Goal: Transaction & Acquisition: Obtain resource

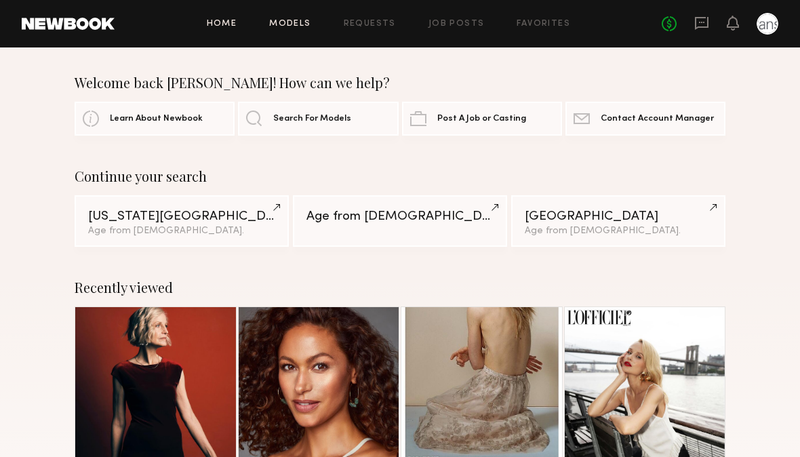
click at [295, 23] on link "Models" at bounding box center [289, 24] width 41 height 9
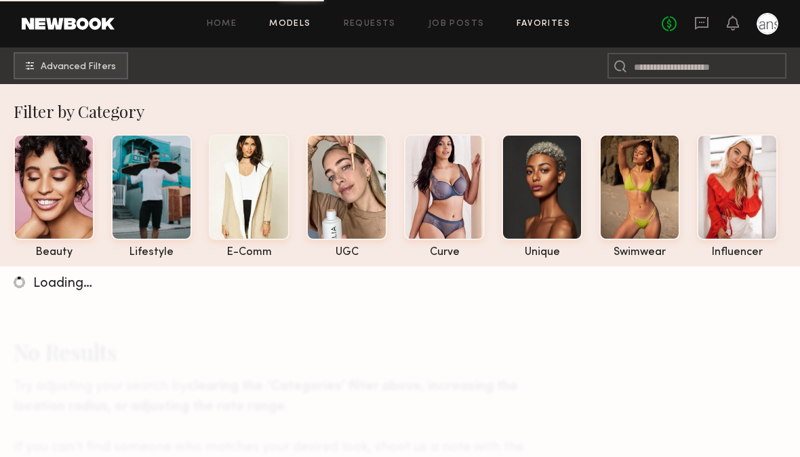
click at [552, 25] on link "Favorites" at bounding box center [543, 24] width 54 height 9
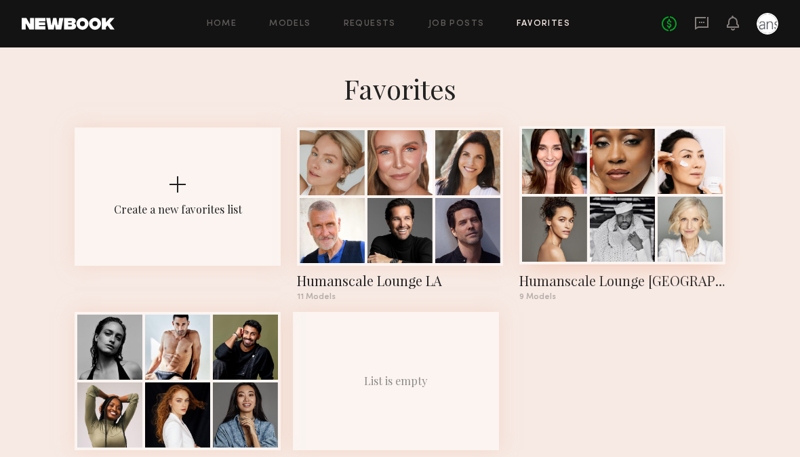
click at [604, 189] on div at bounding box center [622, 161] width 65 height 65
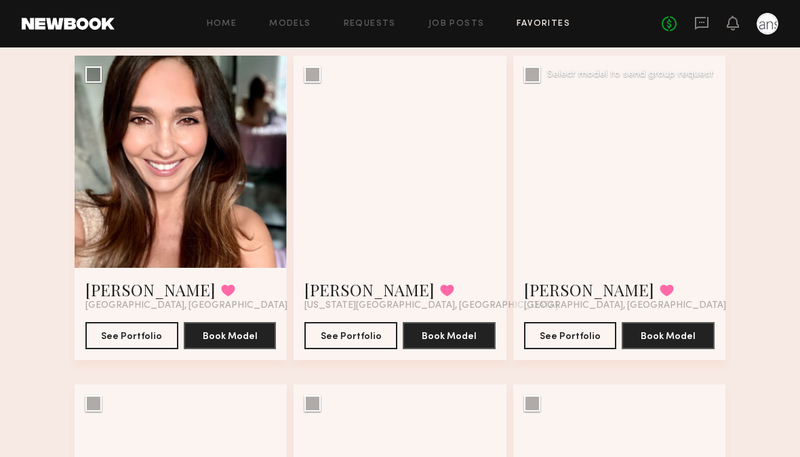
scroll to position [119, 0]
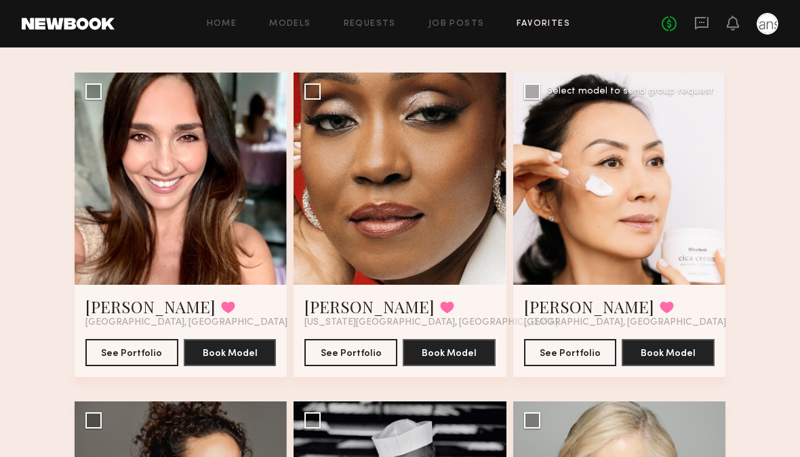
click at [583, 190] on div at bounding box center [619, 179] width 212 height 212
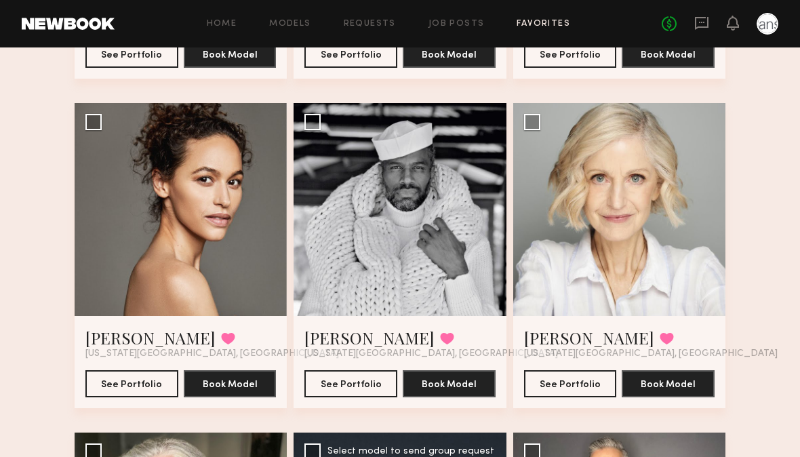
scroll to position [413, 0]
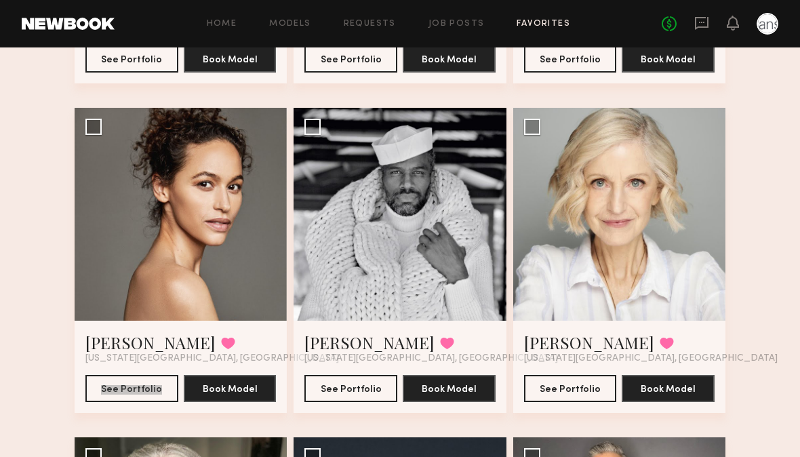
drag, startPoint x: 110, startPoint y: 355, endPoint x: 547, endPoint y: 1, distance: 562.3
click at [0, 0] on div "Home Models Requests Job Posts Favorites Sign Out No fees up to $5,000 Favorite…" at bounding box center [400, 187] width 800 height 1200
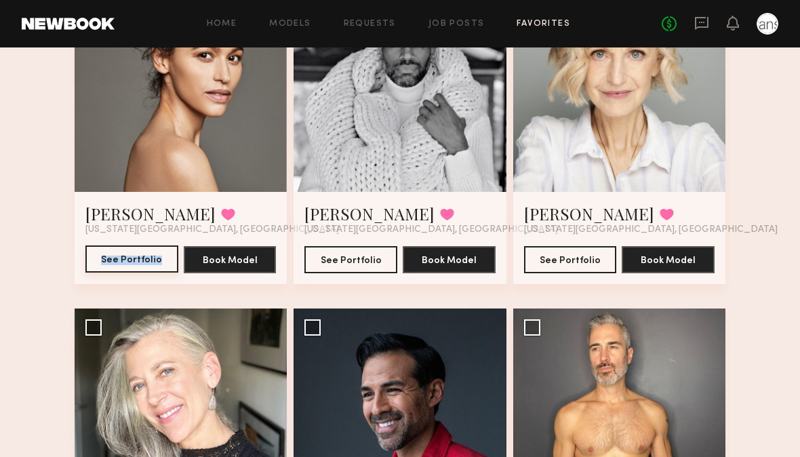
scroll to position [552, 0]
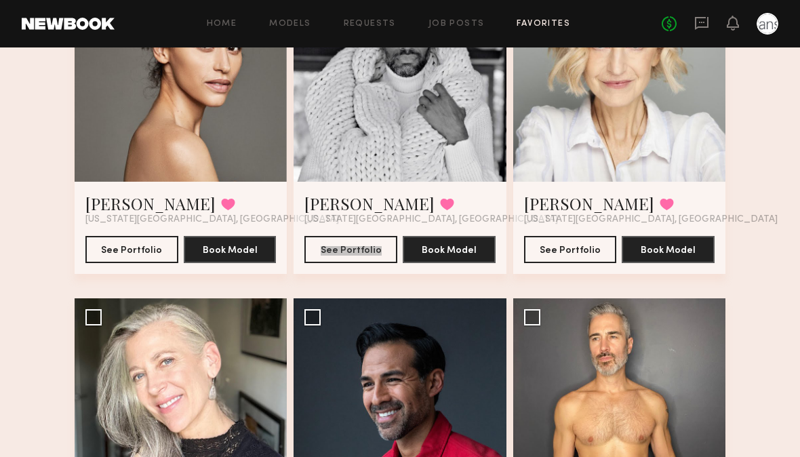
drag, startPoint x: 331, startPoint y: 218, endPoint x: 457, endPoint y: 45, distance: 214.0
click at [0, 0] on div "Home Models Requests Job Posts Favorites Sign Out No fees up to $5,000 Favorite…" at bounding box center [400, 48] width 800 height 1200
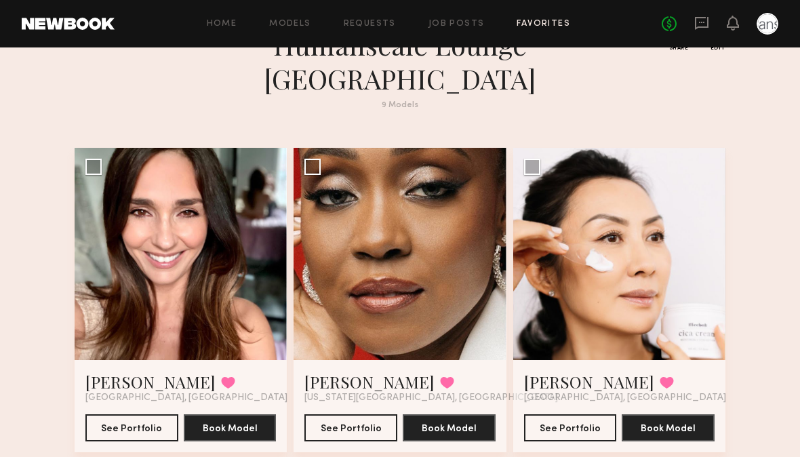
scroll to position [0, 0]
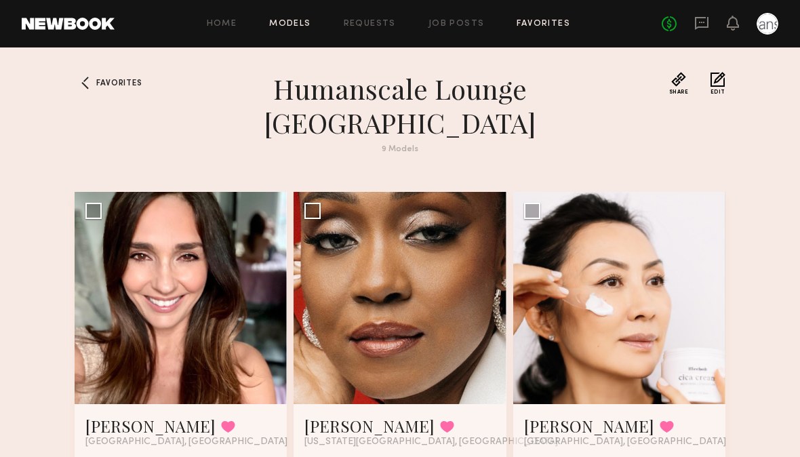
click at [282, 23] on link "Models" at bounding box center [289, 24] width 41 height 9
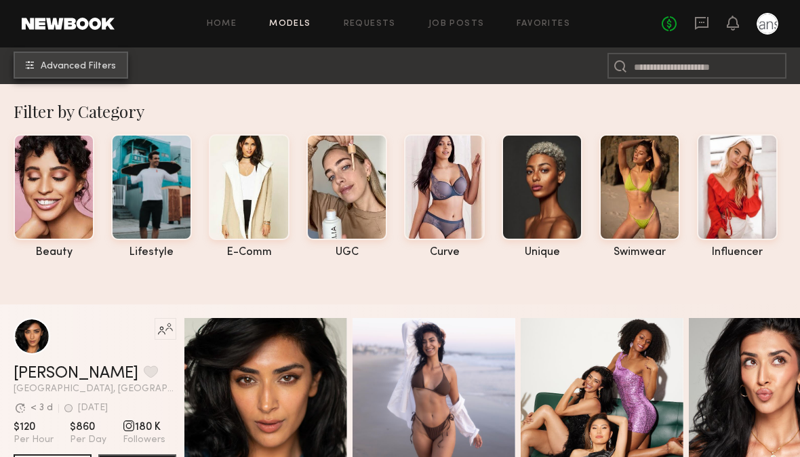
click at [77, 68] on span "Advanced Filters" at bounding box center [78, 66] width 75 height 9
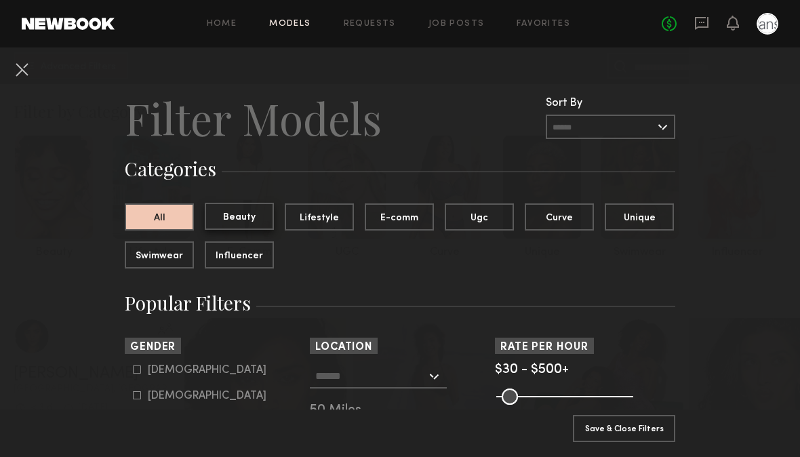
click at [246, 218] on button "Beauty" at bounding box center [239, 216] width 69 height 27
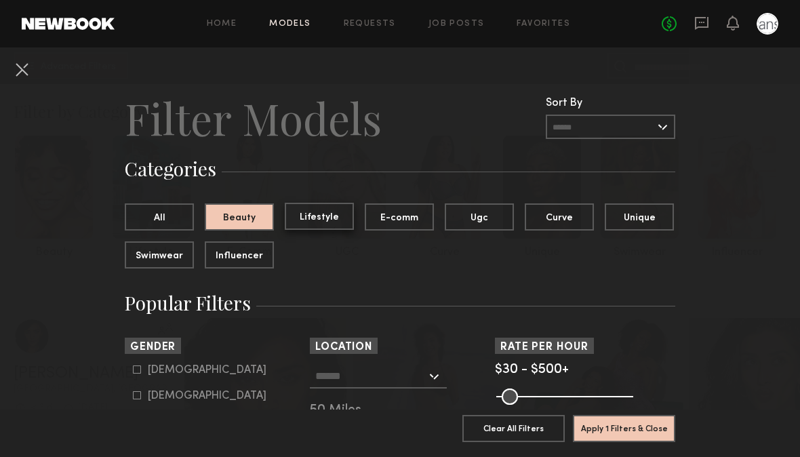
click at [313, 220] on button "Lifestyle" at bounding box center [319, 216] width 69 height 27
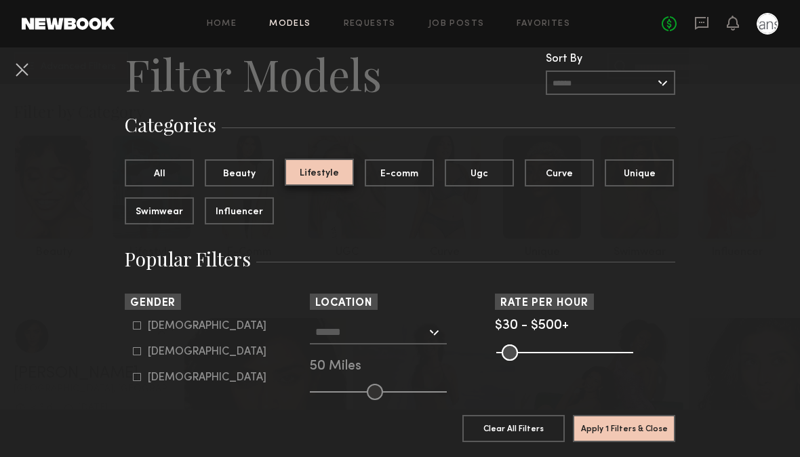
scroll to position [45, 0]
click at [138, 321] on common-framework-checkbox "Male" at bounding box center [219, 325] width 172 height 12
click at [140, 324] on icon at bounding box center [137, 325] width 8 height 8
click at [136, 354] on icon at bounding box center [137, 350] width 8 height 8
type input "*"
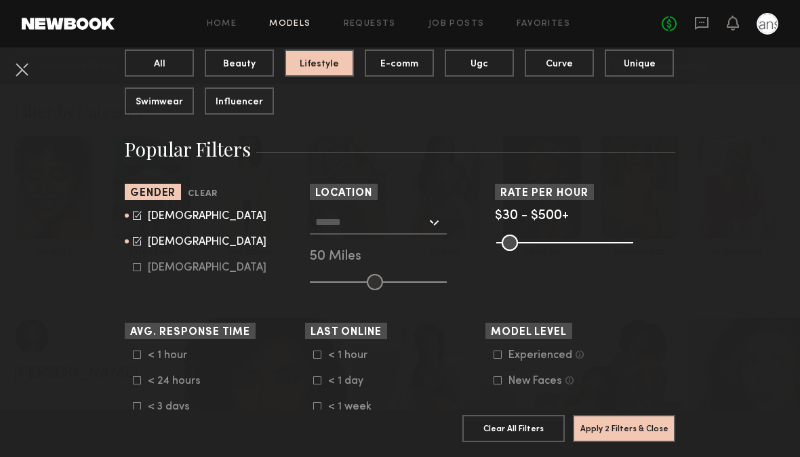
scroll to position [165, 0]
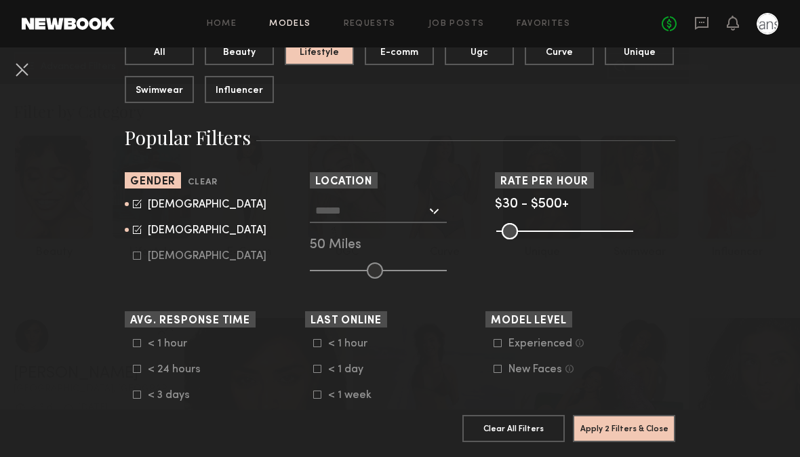
click at [328, 209] on input "text" at bounding box center [370, 210] width 111 height 23
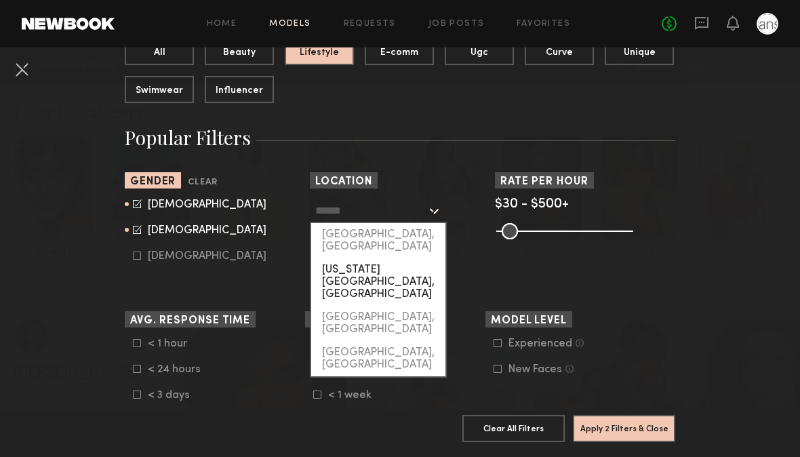
click at [333, 259] on div "New York City, NY" at bounding box center [378, 281] width 134 height 47
type input "**********"
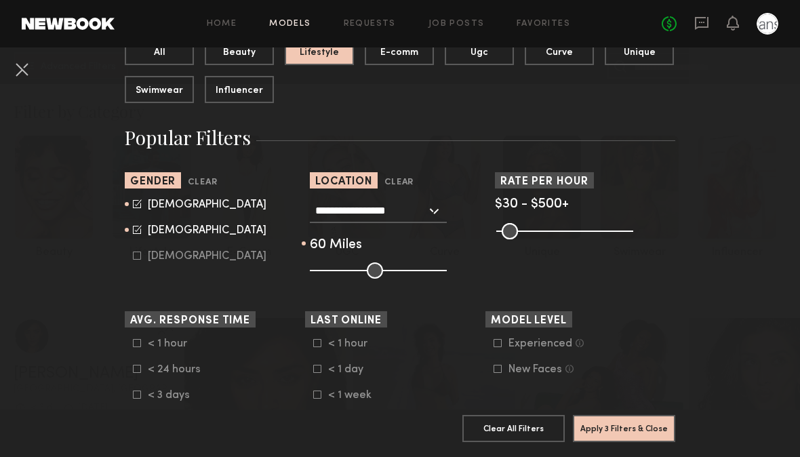
drag, startPoint x: 374, startPoint y: 268, endPoint x: 386, endPoint y: 268, distance: 12.2
type input "**"
click at [386, 268] on input "range" at bounding box center [378, 270] width 137 height 16
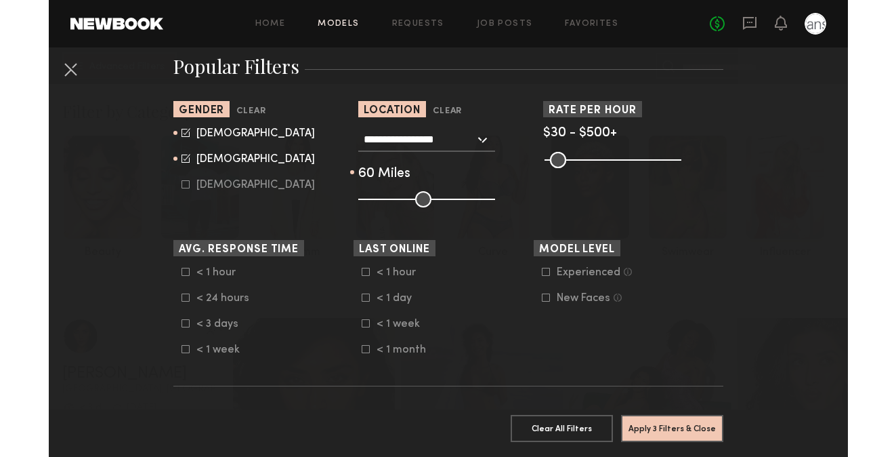
scroll to position [248, 0]
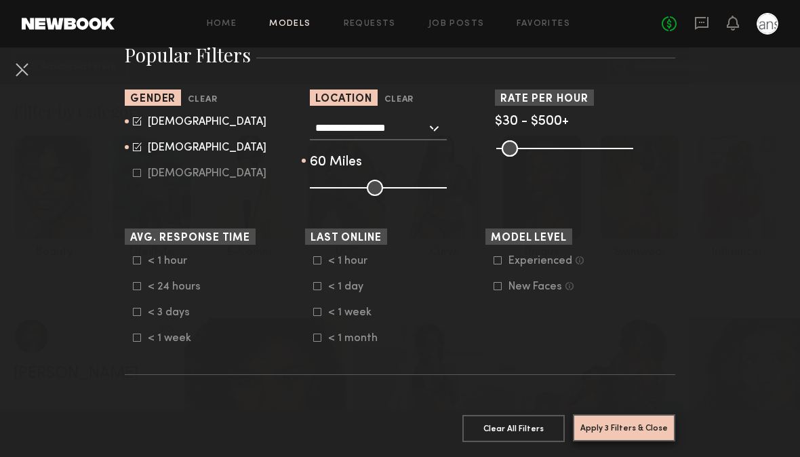
click at [623, 432] on button "Apply 3 Filters & Close" at bounding box center [624, 427] width 102 height 27
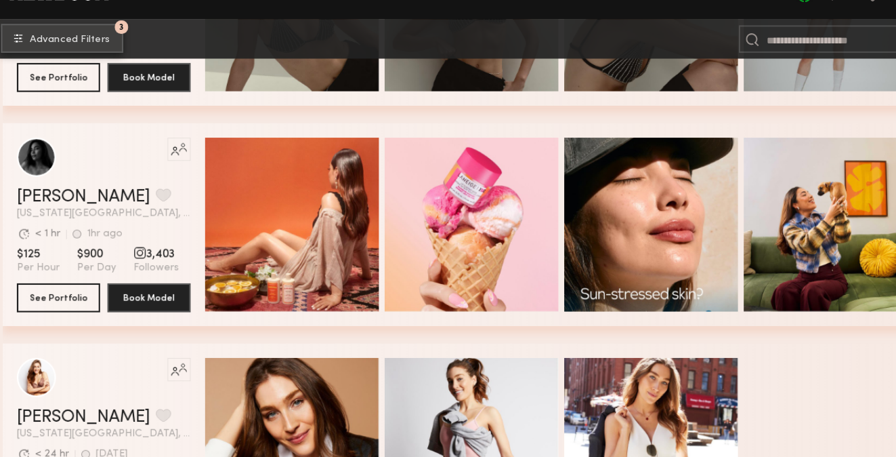
scroll to position [10321, 0]
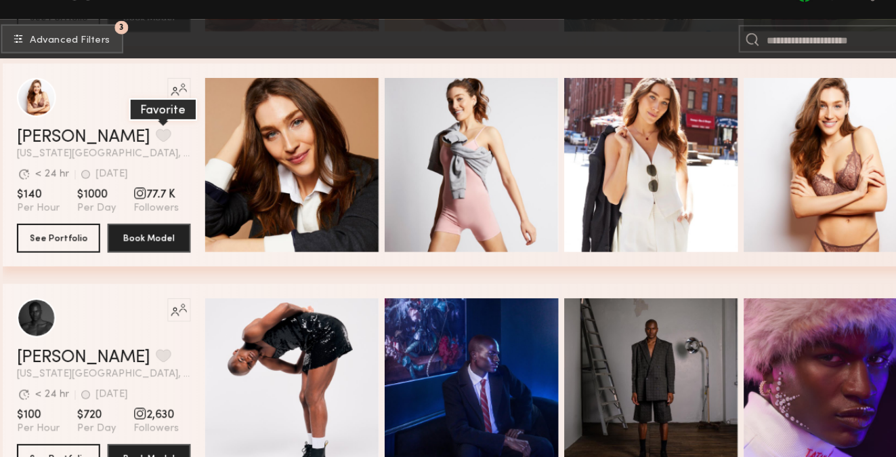
click at [159, 155] on button "grid" at bounding box center [166, 156] width 14 height 12
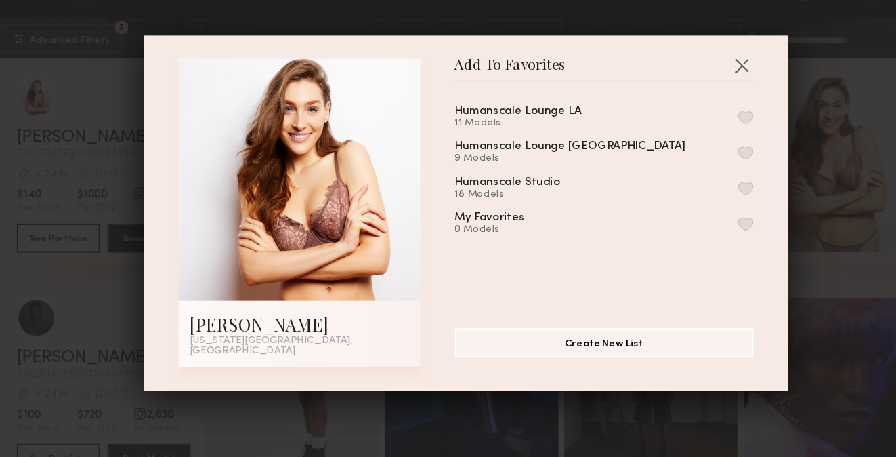
click at [706, 171] on button "button" at bounding box center [710, 172] width 14 height 12
click at [703, 99] on button "button" at bounding box center [707, 90] width 22 height 22
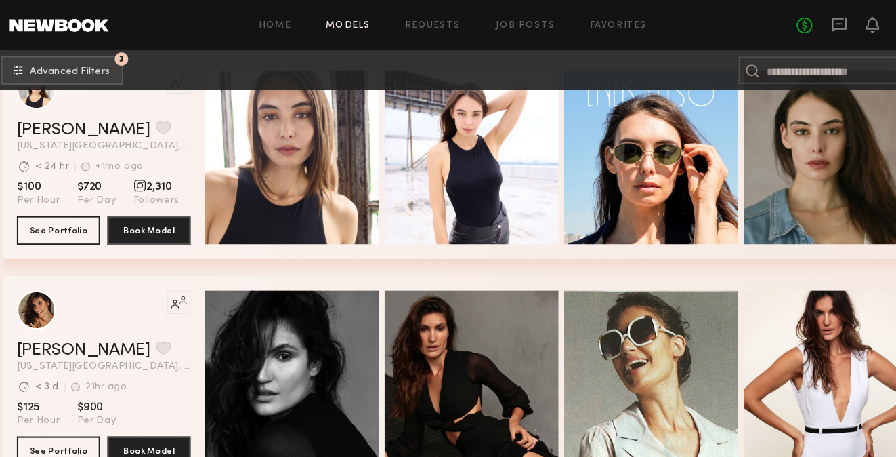
scroll to position [12156, 0]
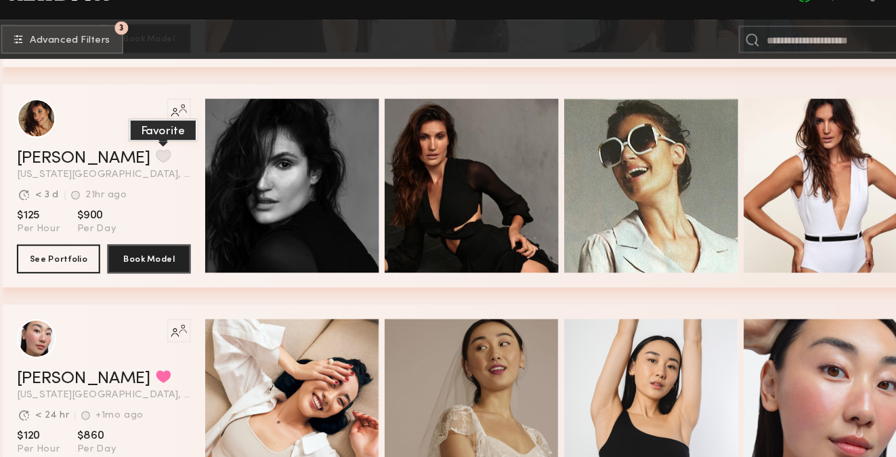
click at [159, 173] on button "grid" at bounding box center [166, 175] width 14 height 12
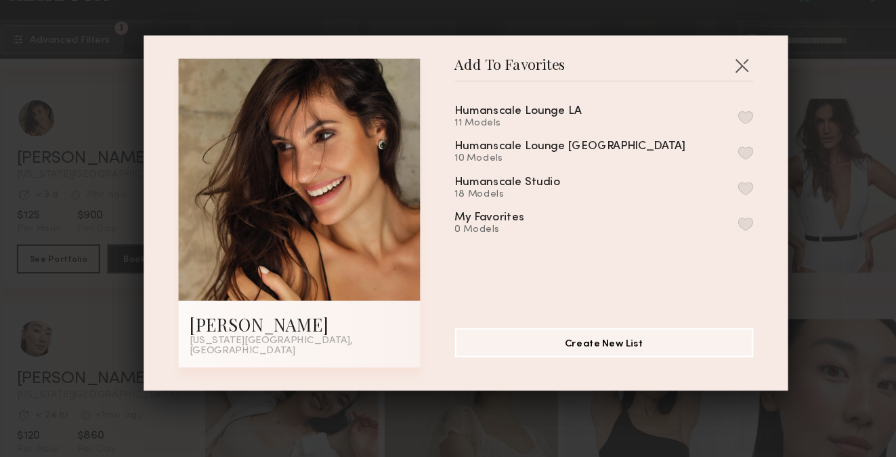
click at [711, 173] on button "button" at bounding box center [710, 172] width 14 height 12
click at [702, 98] on button "button" at bounding box center [707, 90] width 22 height 22
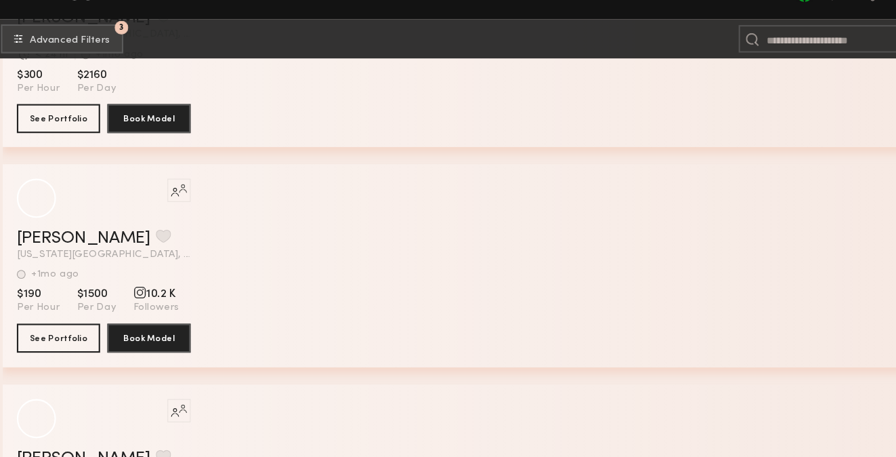
scroll to position [18674, 0]
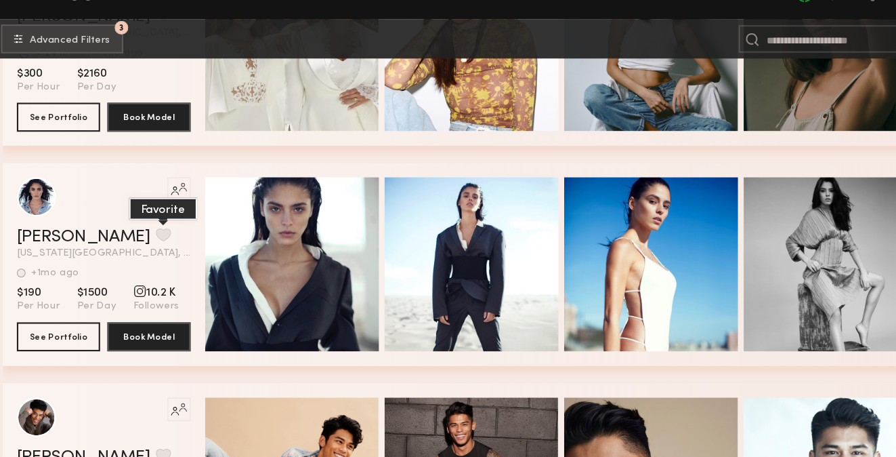
click at [159, 249] on button "grid" at bounding box center [166, 249] width 14 height 12
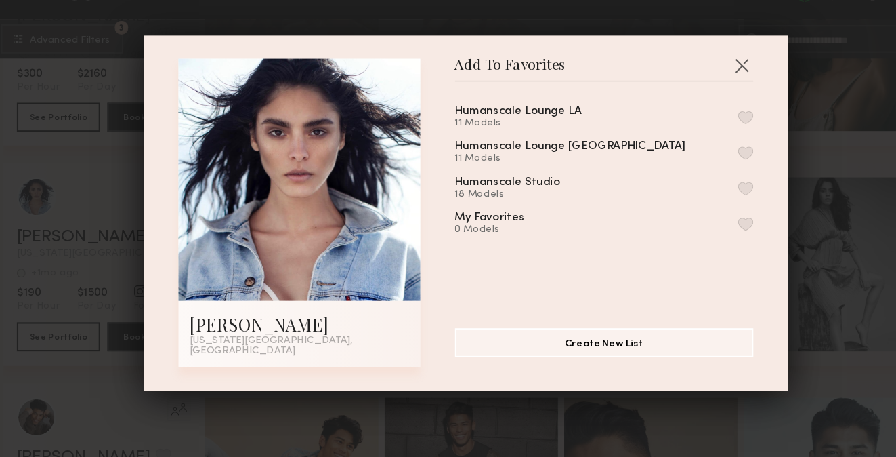
click at [707, 175] on button "button" at bounding box center [710, 172] width 14 height 12
click at [705, 95] on button "button" at bounding box center [707, 90] width 22 height 22
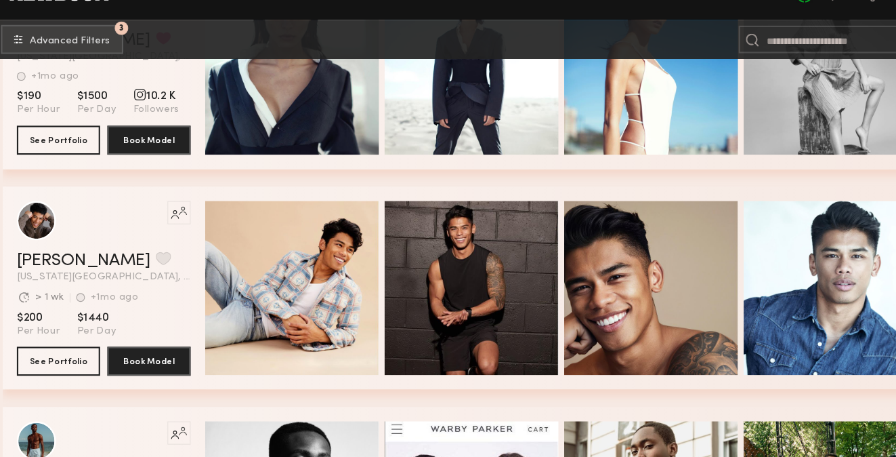
scroll to position [19099, 0]
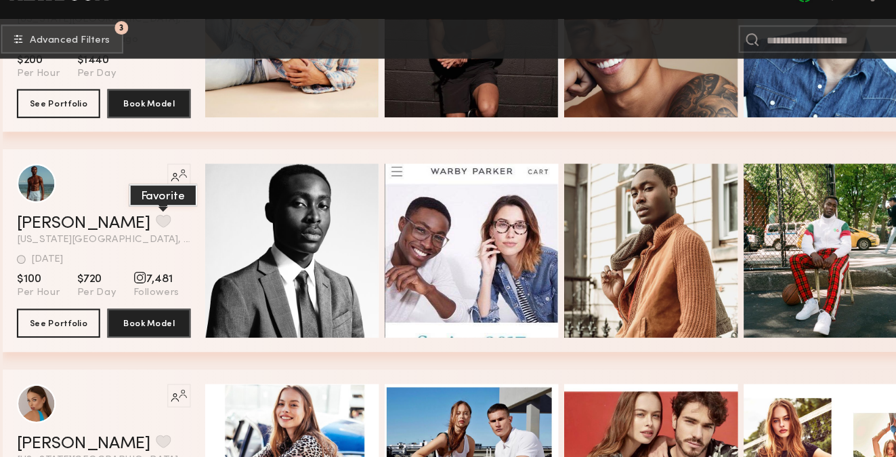
click at [159, 234] on button "grid" at bounding box center [166, 236] width 14 height 12
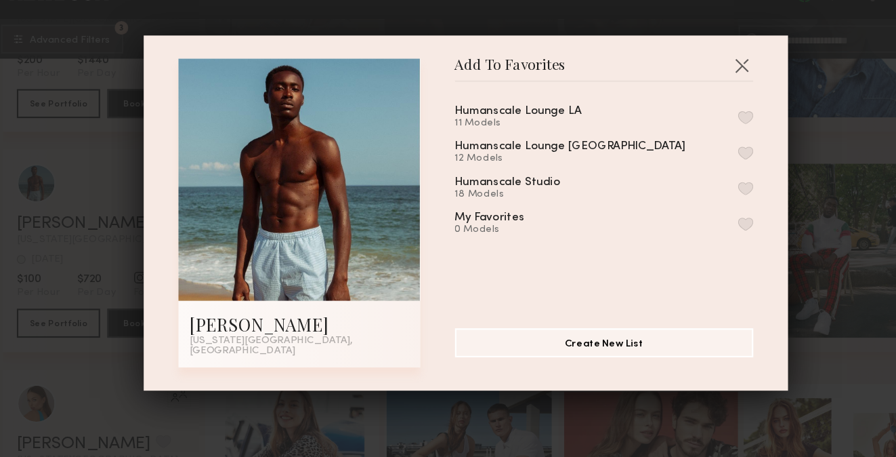
click at [705, 172] on button "button" at bounding box center [710, 172] width 14 height 12
click at [705, 96] on button "button" at bounding box center [707, 90] width 22 height 22
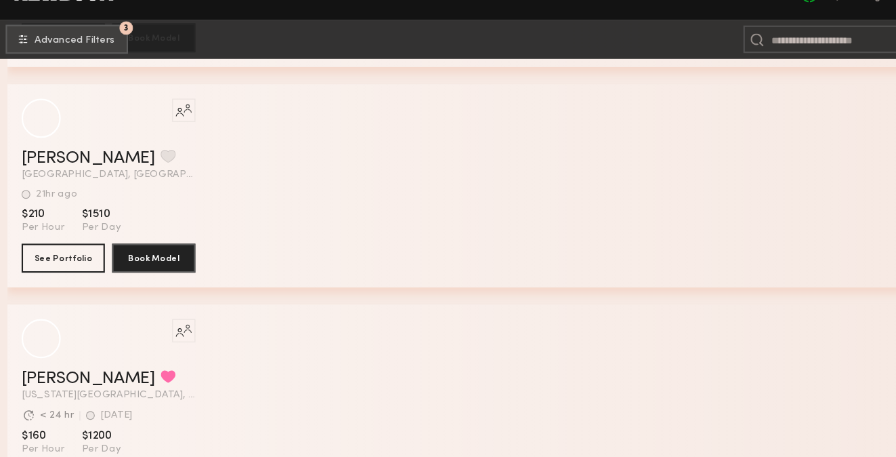
scroll to position [24749, 0]
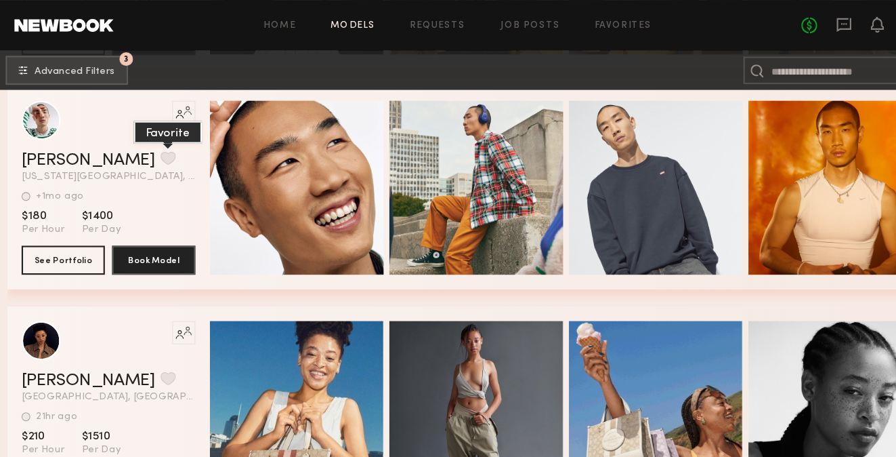
click at [159, 148] on button "grid" at bounding box center [166, 148] width 14 height 12
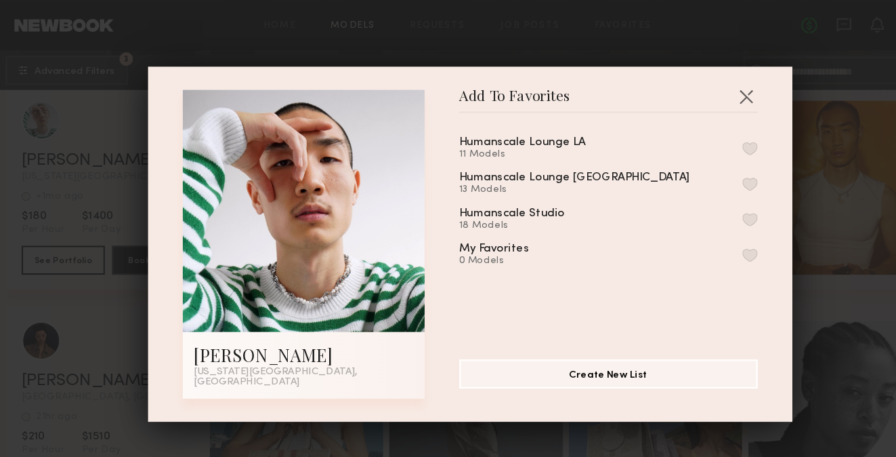
click at [716, 174] on button "button" at bounding box center [710, 172] width 14 height 12
click at [705, 94] on button "button" at bounding box center [707, 90] width 22 height 22
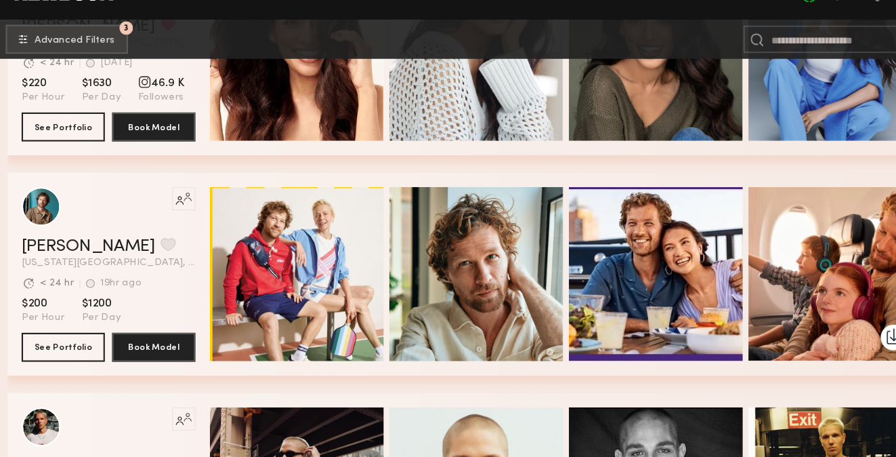
scroll to position [28764, 0]
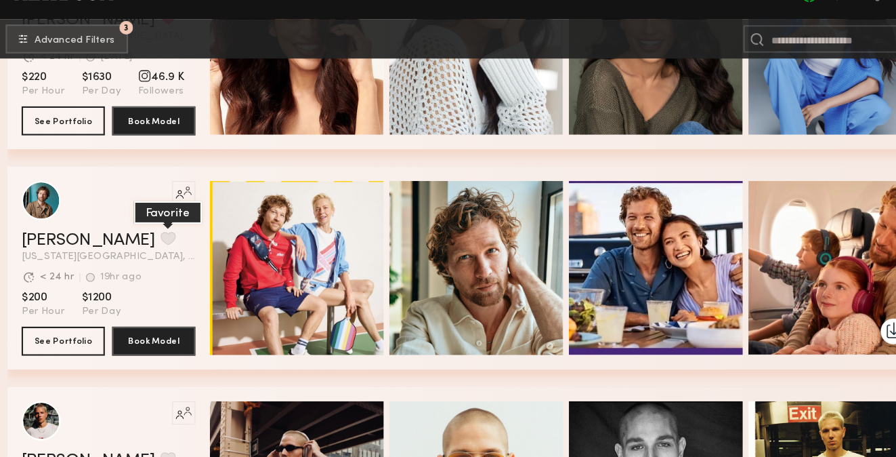
click at [159, 252] on button "grid" at bounding box center [166, 252] width 14 height 12
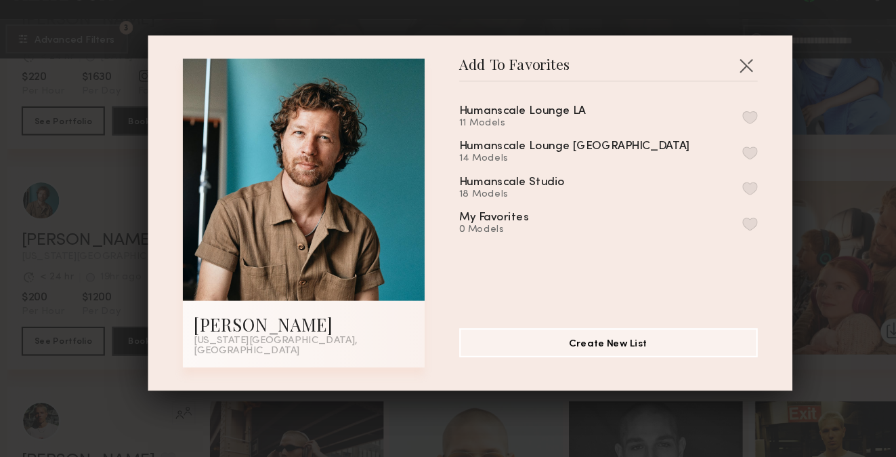
click at [707, 174] on button "button" at bounding box center [710, 172] width 14 height 12
click at [701, 94] on button "button" at bounding box center [707, 90] width 22 height 22
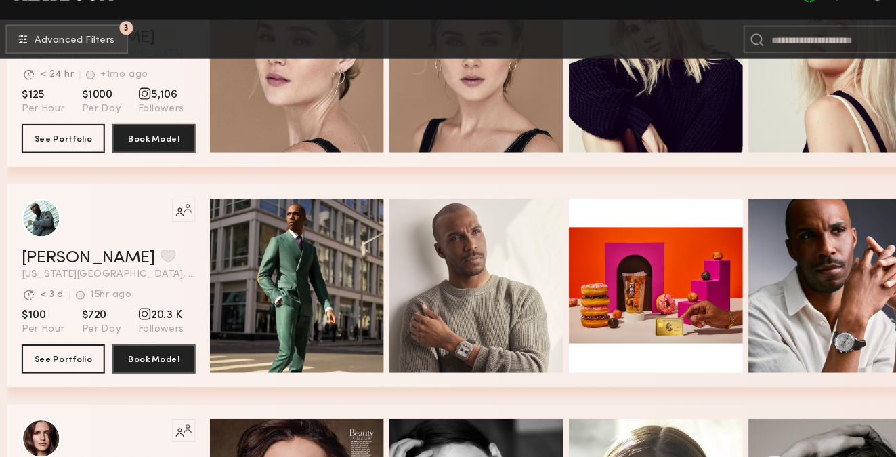
scroll to position [41110, 0]
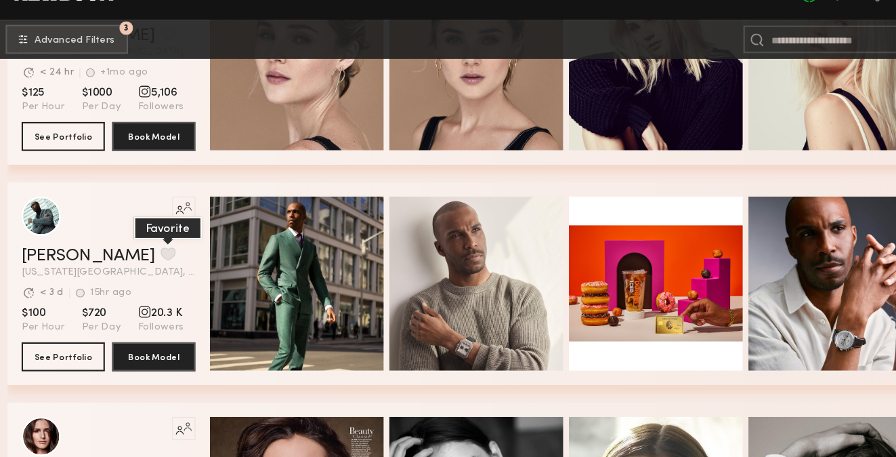
click at [159, 268] on button "grid" at bounding box center [166, 266] width 14 height 12
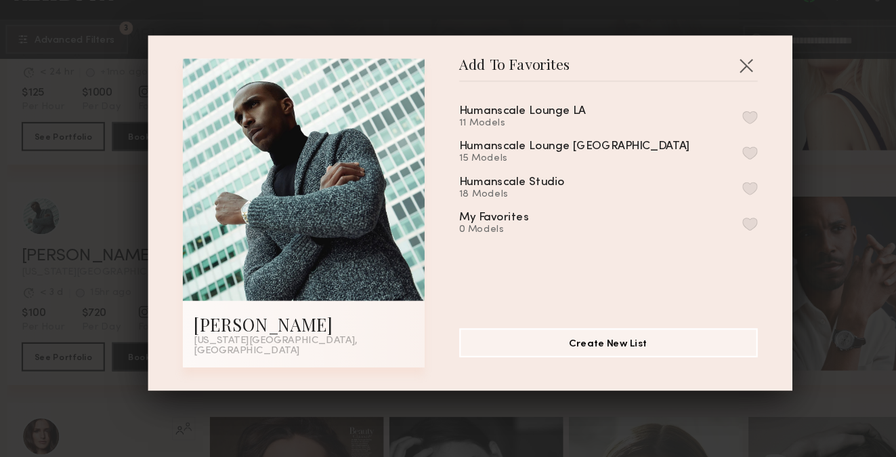
click at [707, 173] on button "button" at bounding box center [710, 172] width 14 height 12
click at [706, 92] on button "button" at bounding box center [707, 90] width 22 height 22
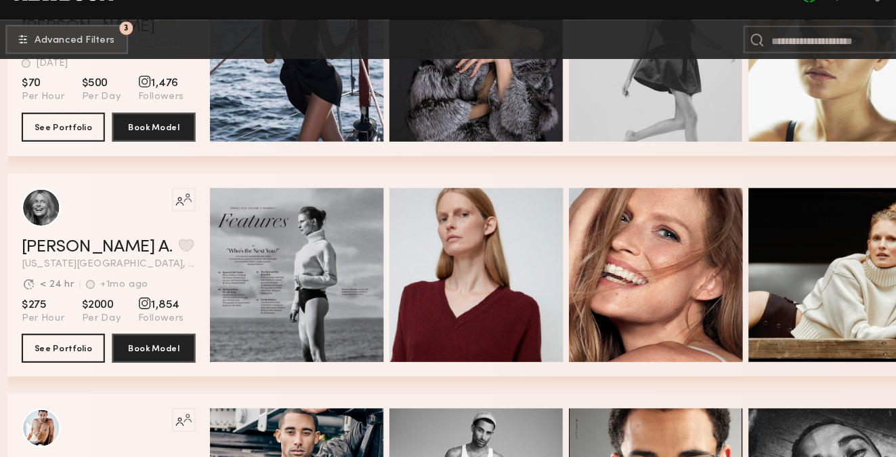
scroll to position [45444, 0]
click at [175, 257] on button "grid" at bounding box center [182, 258] width 14 height 12
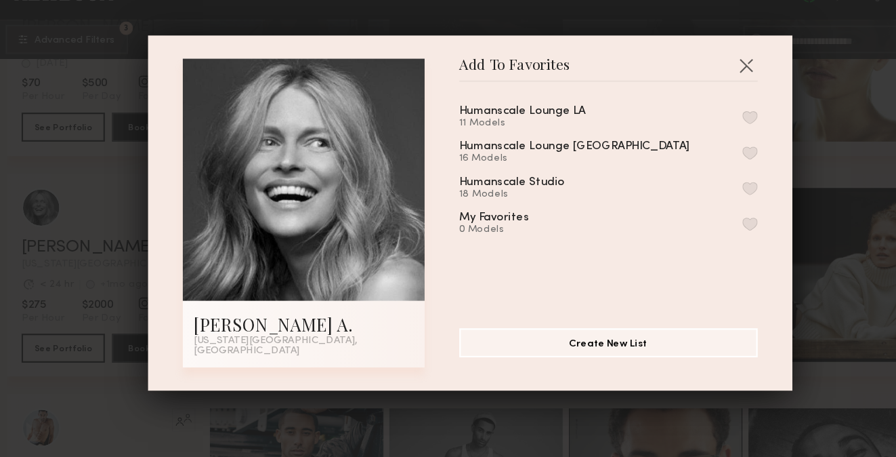
click at [709, 173] on button "button" at bounding box center [710, 172] width 14 height 12
click at [707, 92] on button "button" at bounding box center [707, 90] width 22 height 22
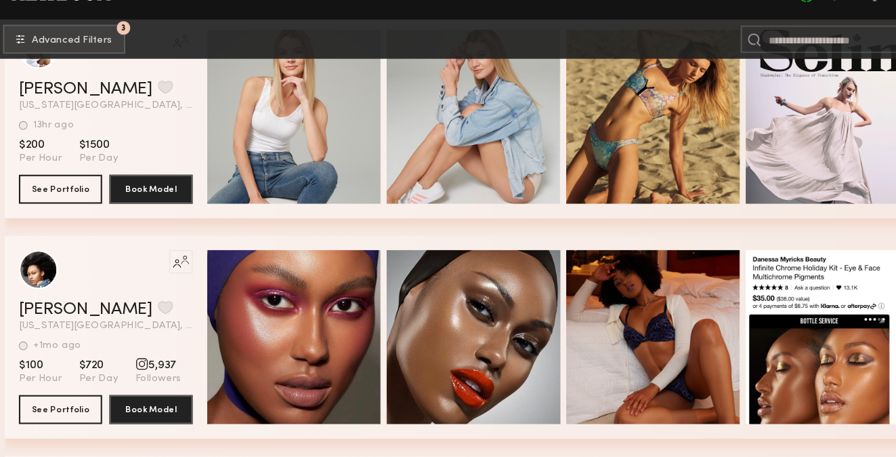
scroll to position [60561, 0]
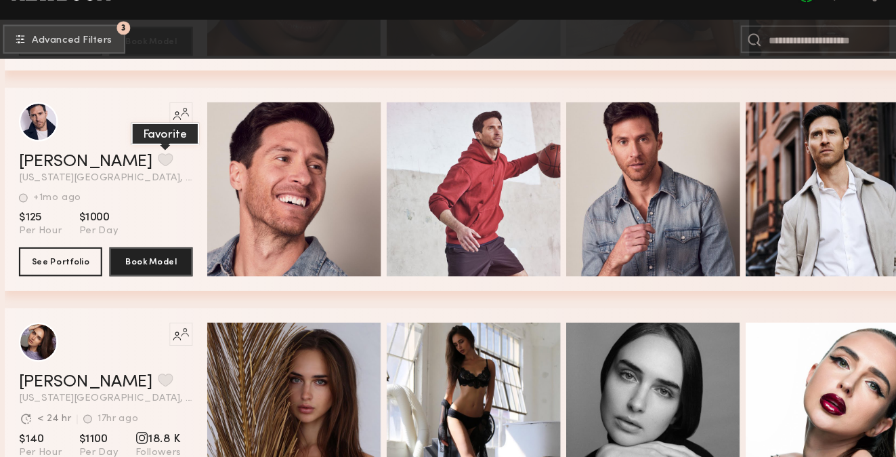
click at [170, 176] on button "grid" at bounding box center [166, 178] width 14 height 12
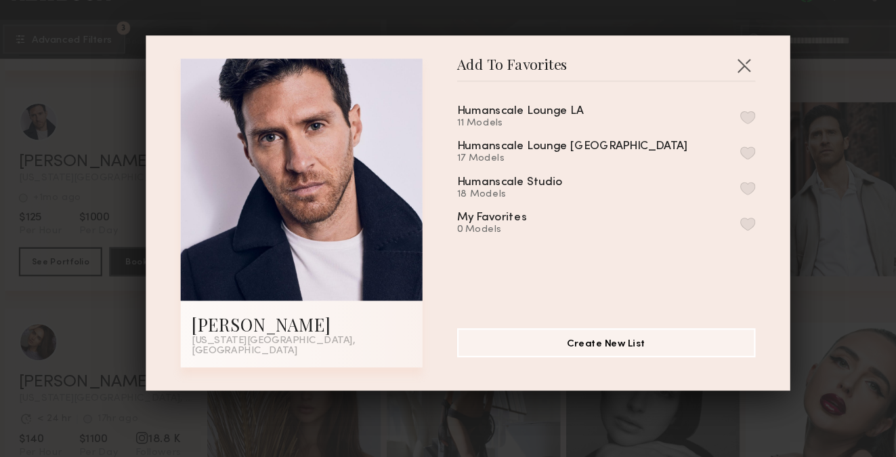
click at [714, 170] on button "button" at bounding box center [710, 172] width 14 height 12
click at [701, 91] on button "button" at bounding box center [707, 90] width 22 height 22
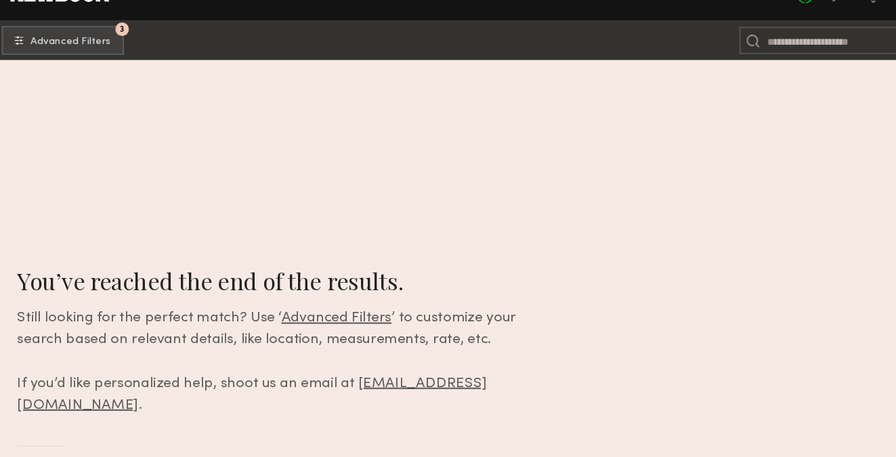
scroll to position [82900, 0]
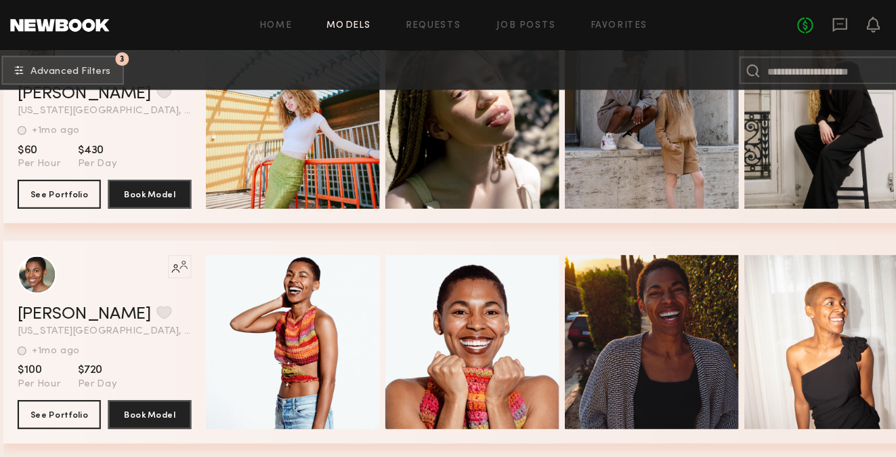
click at [584, 18] on div "Home Models Requests Job Posts Favorites Sign Out No fees up to $5,000" at bounding box center [495, 24] width 760 height 22
click at [582, 27] on link "Favorites" at bounding box center [592, 24] width 54 height 9
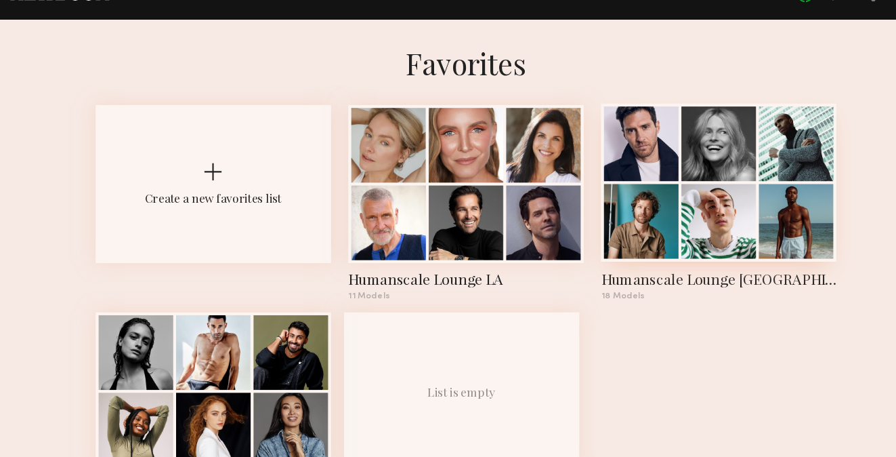
click at [610, 158] on div at bounding box center [612, 164] width 70 height 70
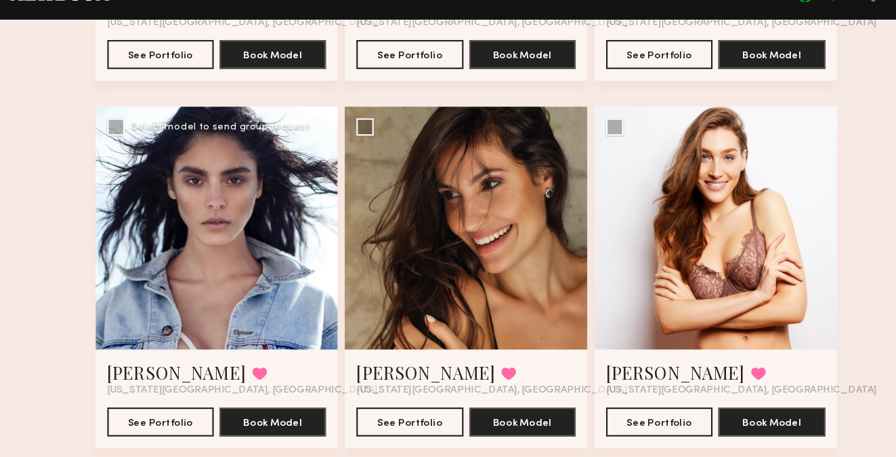
scroll to position [784, 0]
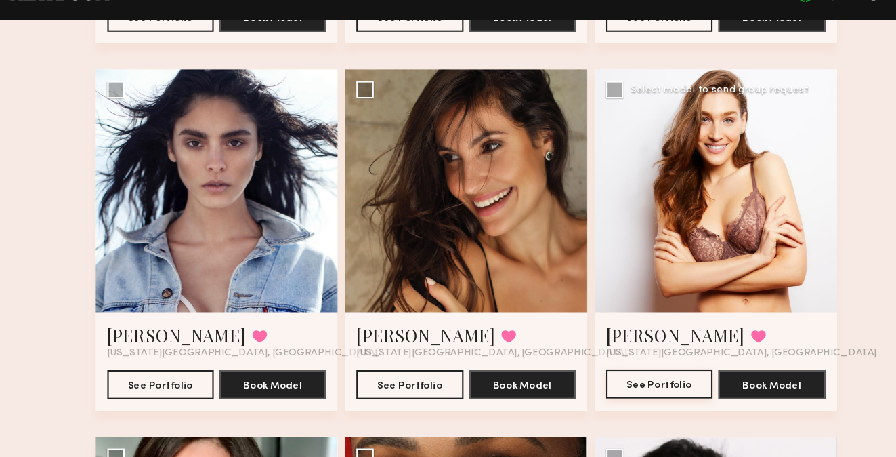
click at [619, 375] on button "See Portfolio" at bounding box center [629, 388] width 100 height 27
click at [157, 375] on button "See Portfolio" at bounding box center [162, 388] width 100 height 27
click at [409, 375] on button "See Portfolio" at bounding box center [396, 388] width 100 height 27
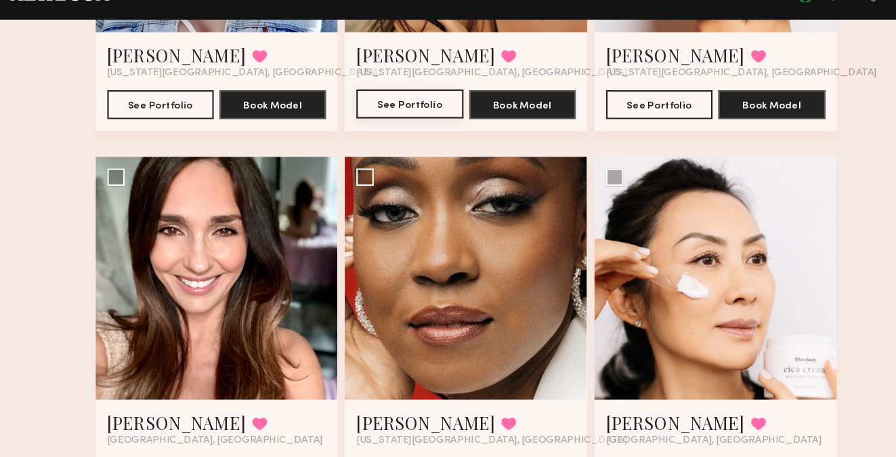
scroll to position [1054, 0]
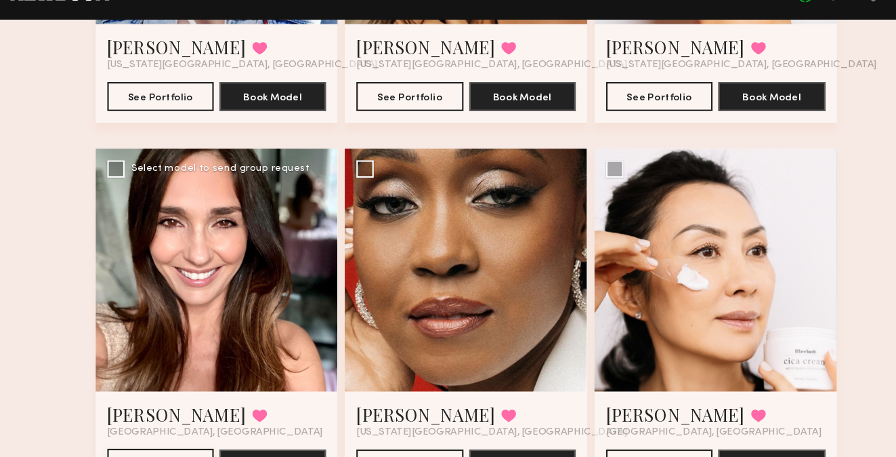
click at [165, 449] on button "See Portfolio" at bounding box center [162, 462] width 100 height 27
click at [625, 449] on button "See Portfolio" at bounding box center [629, 462] width 100 height 27
click at [399, 449] on button "See Portfolio" at bounding box center [396, 462] width 100 height 27
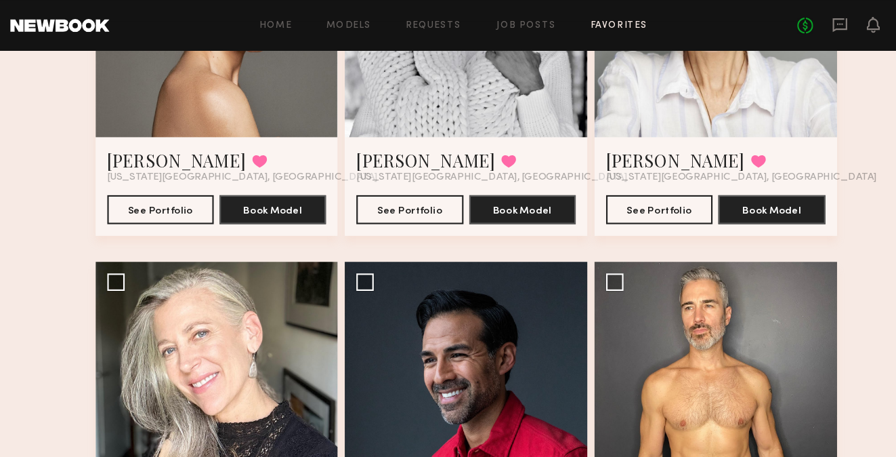
scroll to position [1430, 0]
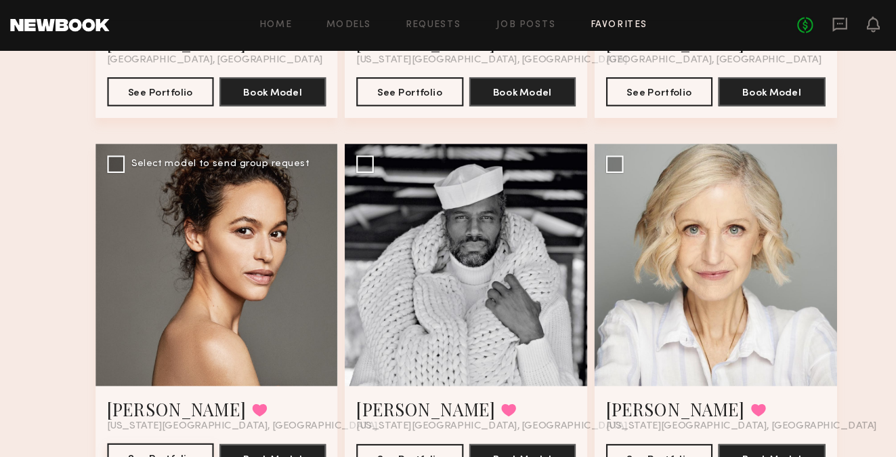
click at [146, 415] on button "See Portfolio" at bounding box center [162, 428] width 100 height 27
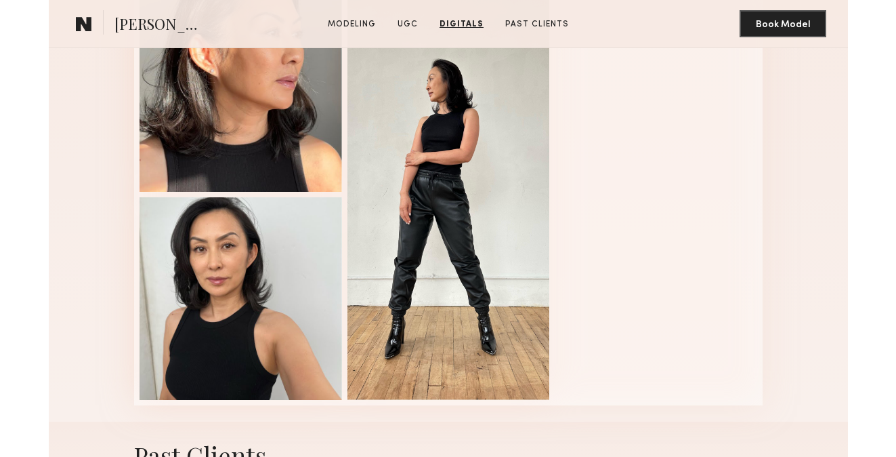
scroll to position [1899, 0]
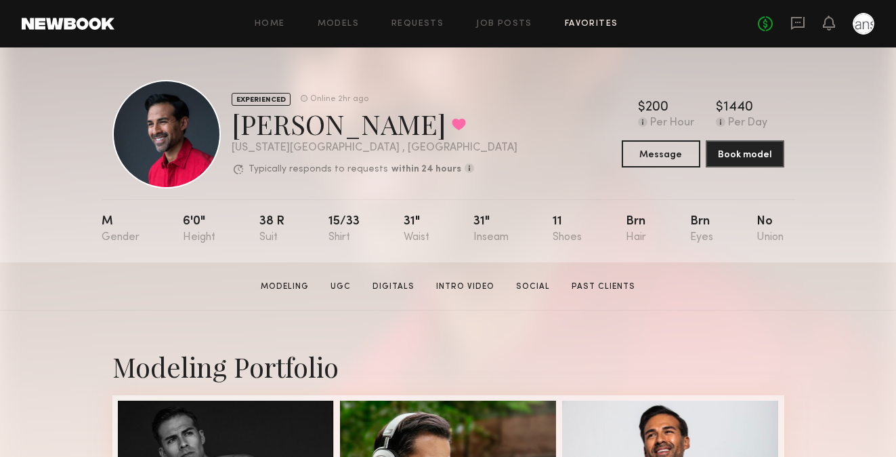
click at [580, 22] on link "Favorites" at bounding box center [592, 24] width 54 height 9
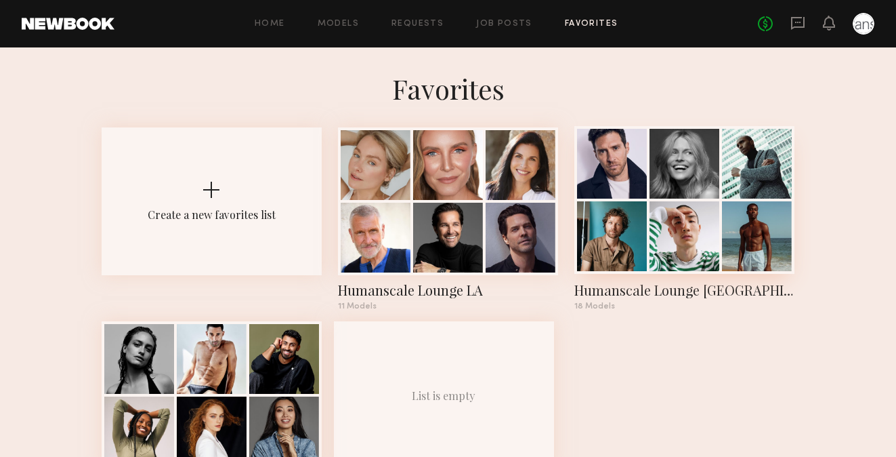
click at [666, 180] on div at bounding box center [685, 164] width 70 height 70
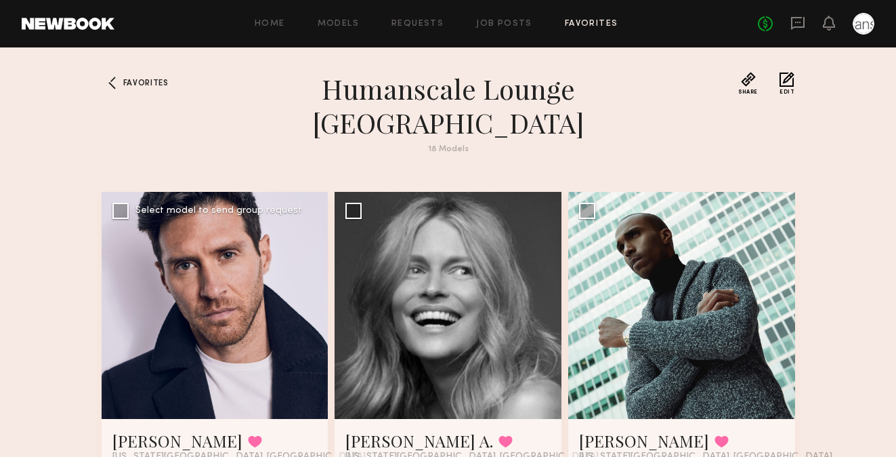
click at [184, 276] on div at bounding box center [215, 305] width 227 height 227
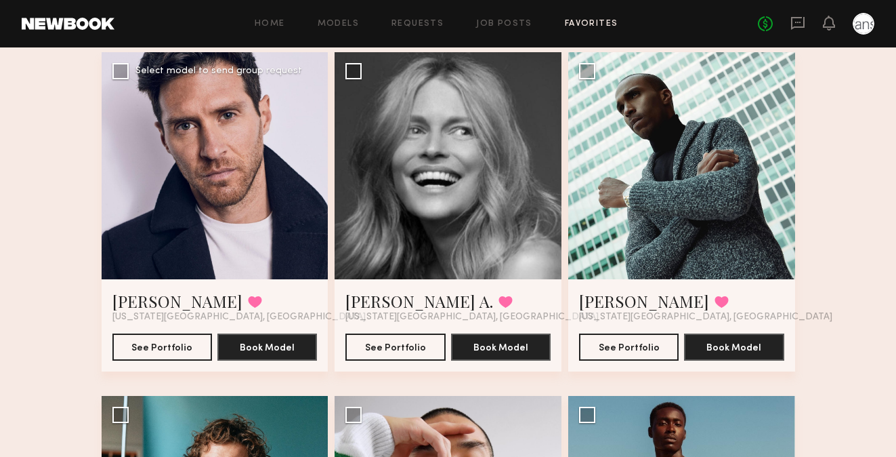
scroll to position [139, 0]
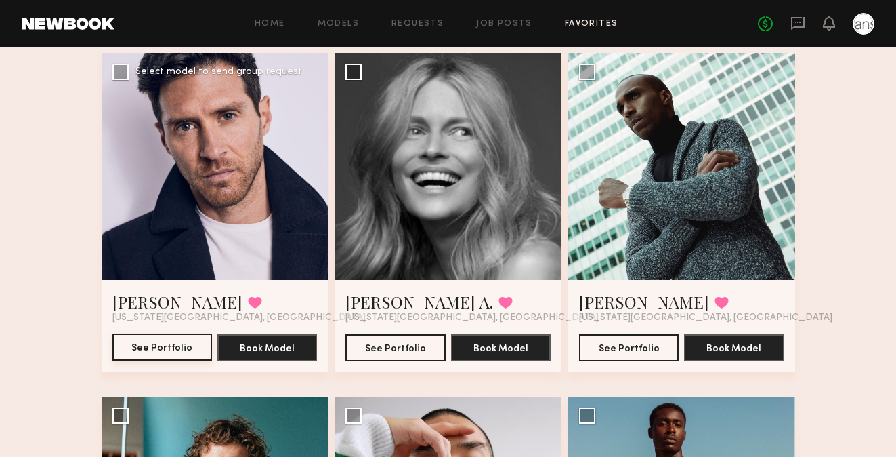
click at [154, 333] on button "See Portfolio" at bounding box center [162, 346] width 100 height 27
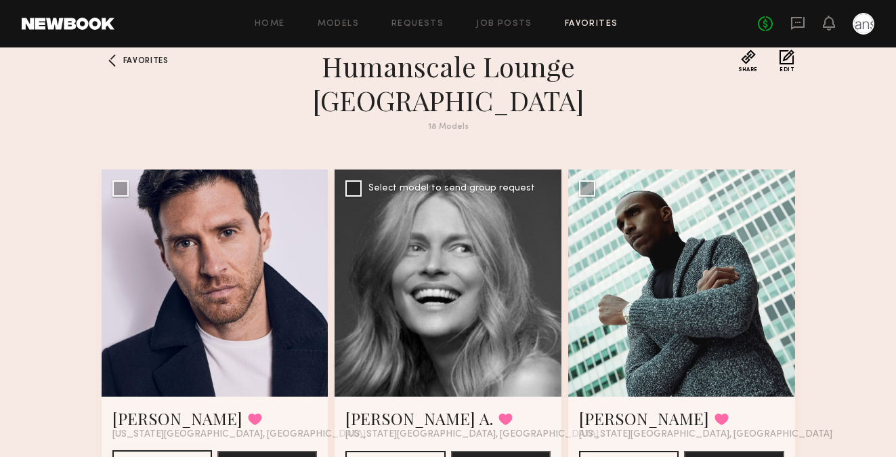
scroll to position [22, 0]
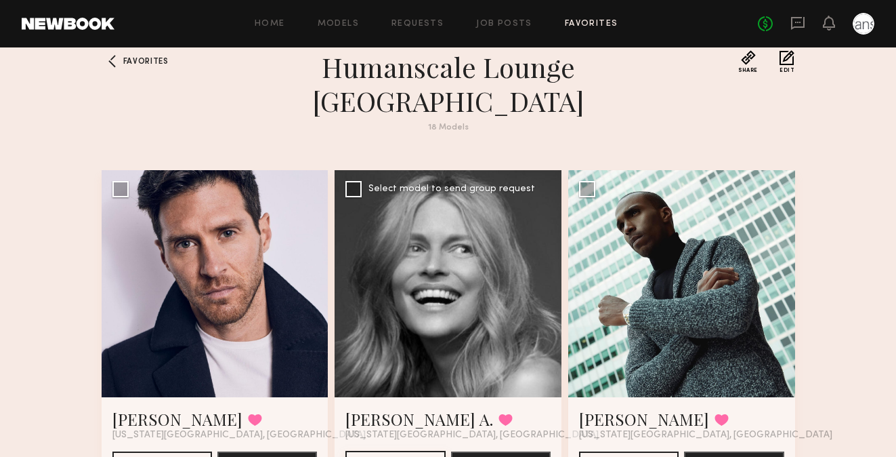
click at [391, 451] on button "See Portfolio" at bounding box center [396, 464] width 100 height 27
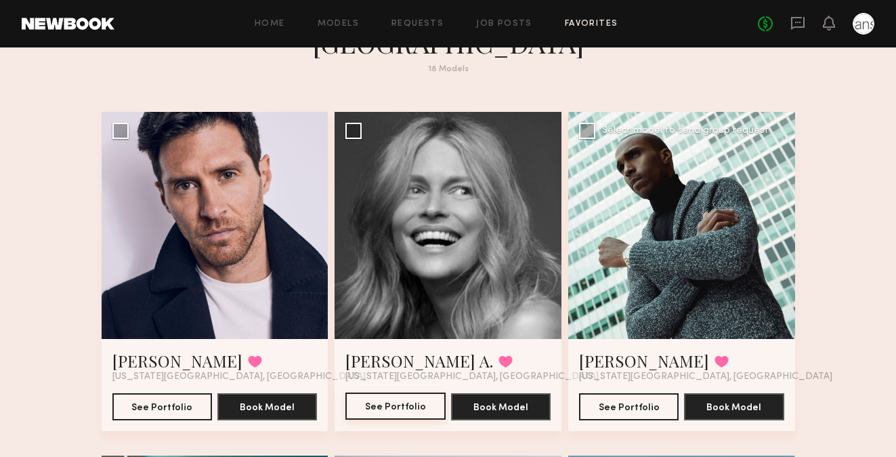
scroll to position [83, 0]
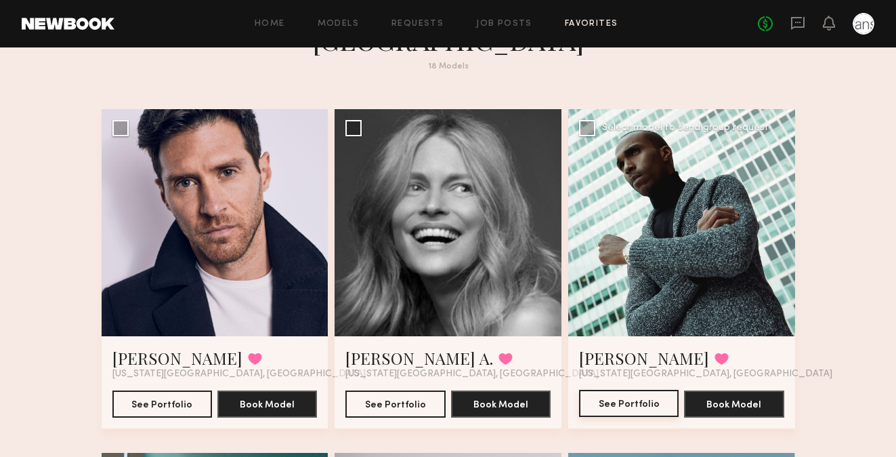
click at [623, 390] on button "See Portfolio" at bounding box center [629, 403] width 100 height 27
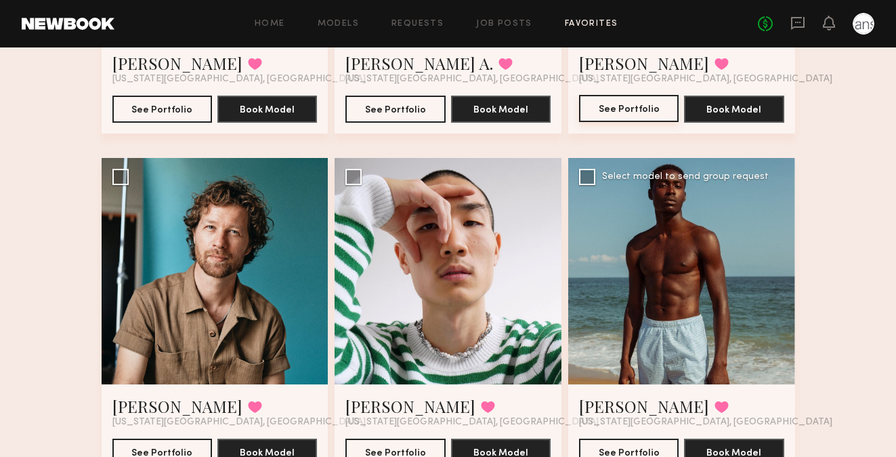
scroll to position [382, 0]
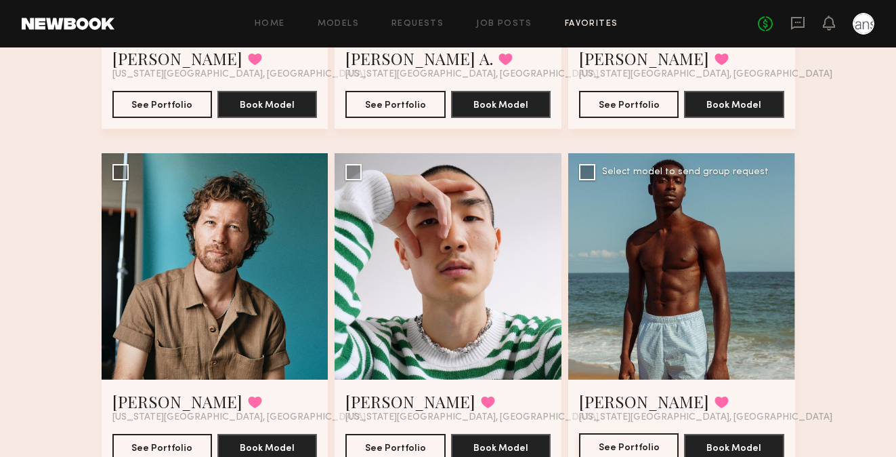
click at [616, 433] on button "See Portfolio" at bounding box center [629, 446] width 100 height 27
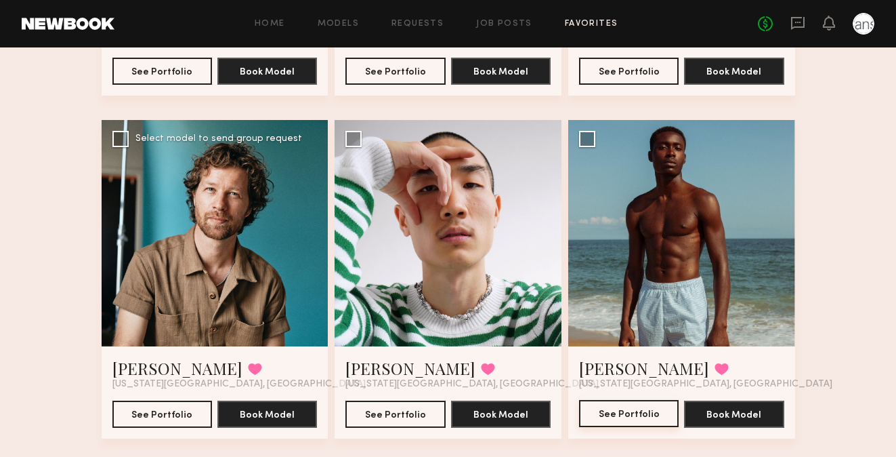
scroll to position [428, 0]
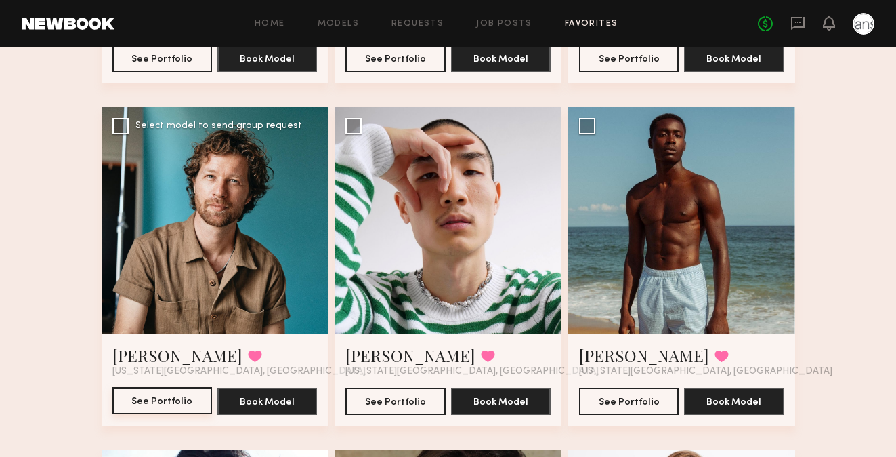
click at [146, 387] on button "See Portfolio" at bounding box center [162, 400] width 100 height 27
click at [378, 387] on button "See Portfolio" at bounding box center [396, 400] width 100 height 27
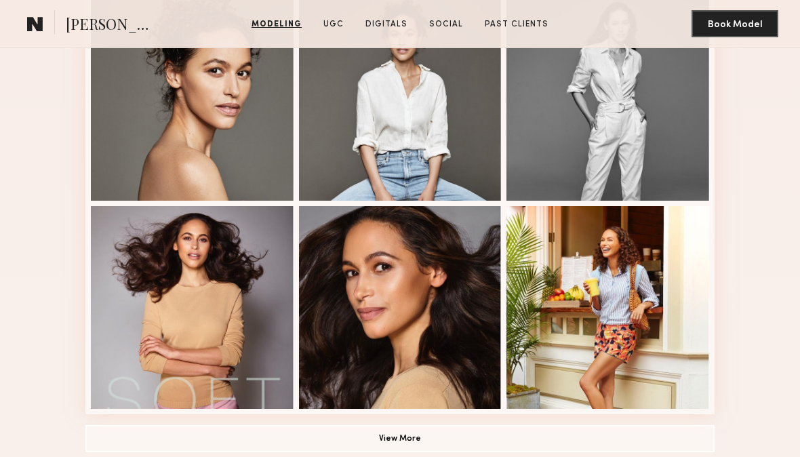
scroll to position [866, 0]
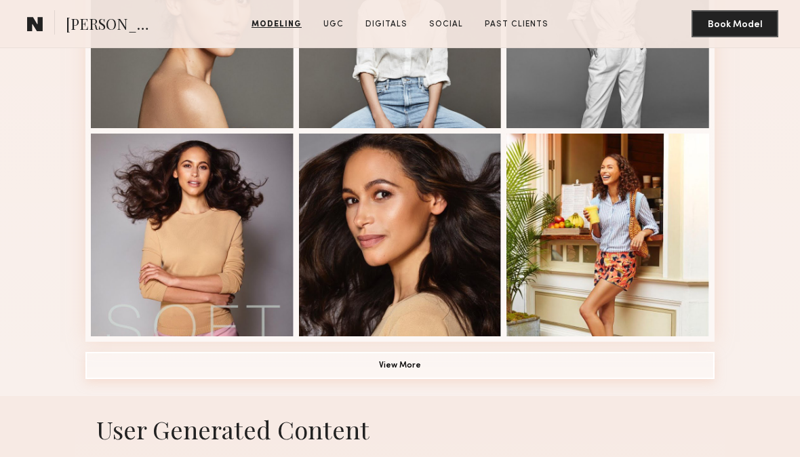
click at [398, 368] on button "View More" at bounding box center [399, 365] width 629 height 27
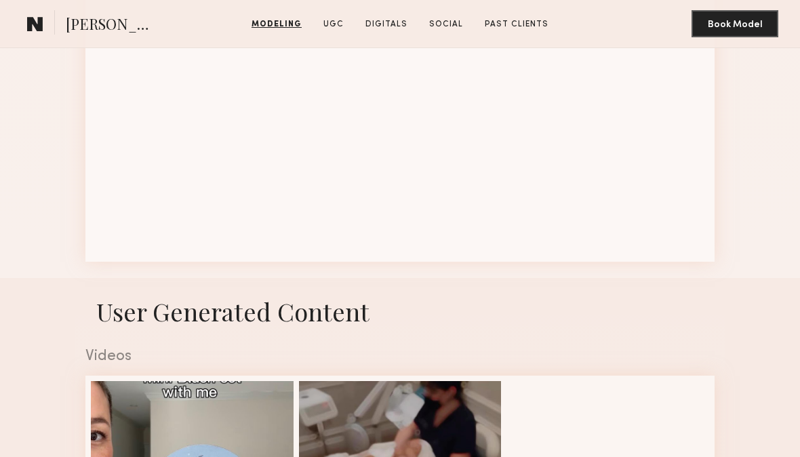
scroll to position [2368, 0]
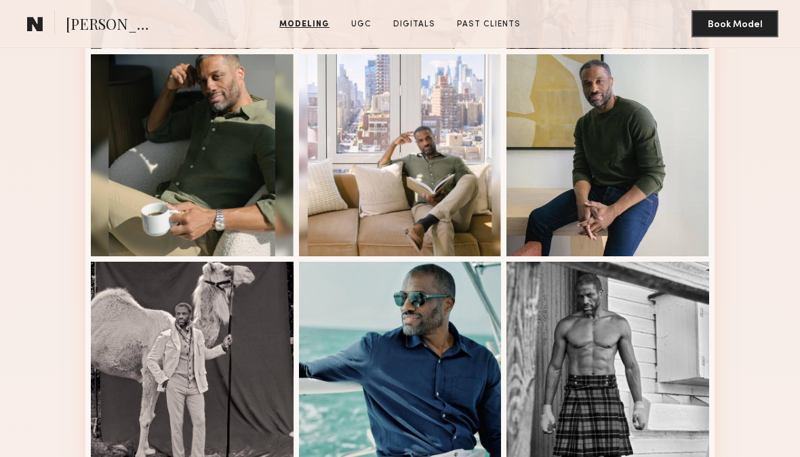
scroll to position [531, 0]
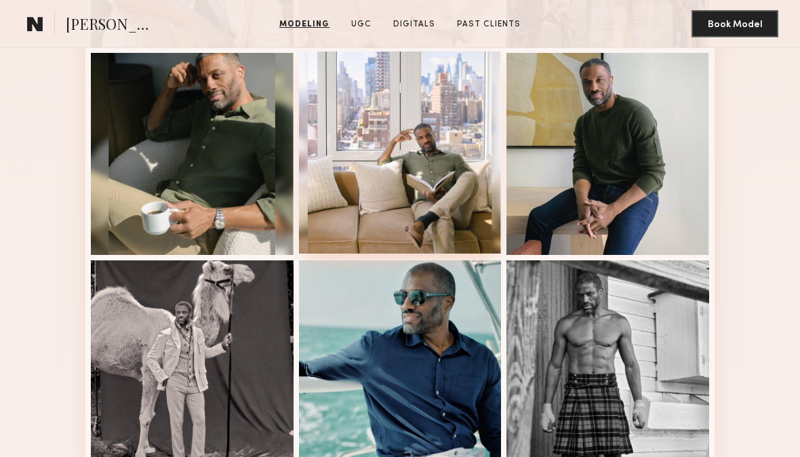
click at [396, 163] on div at bounding box center [400, 152] width 203 height 203
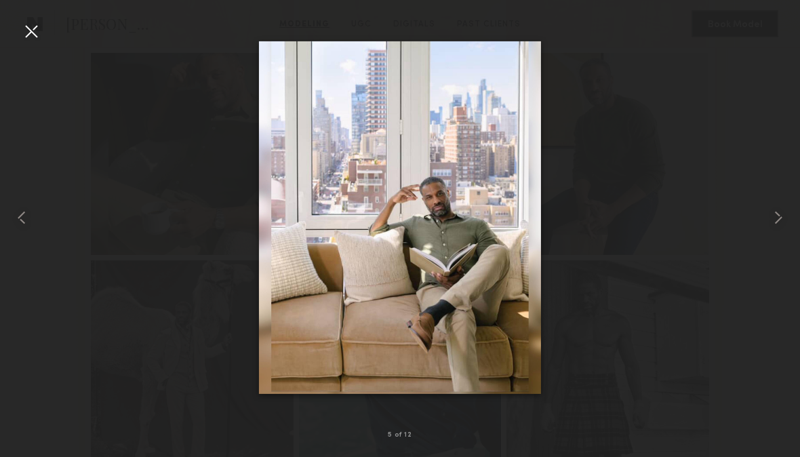
click at [34, 30] on div at bounding box center [31, 31] width 22 height 22
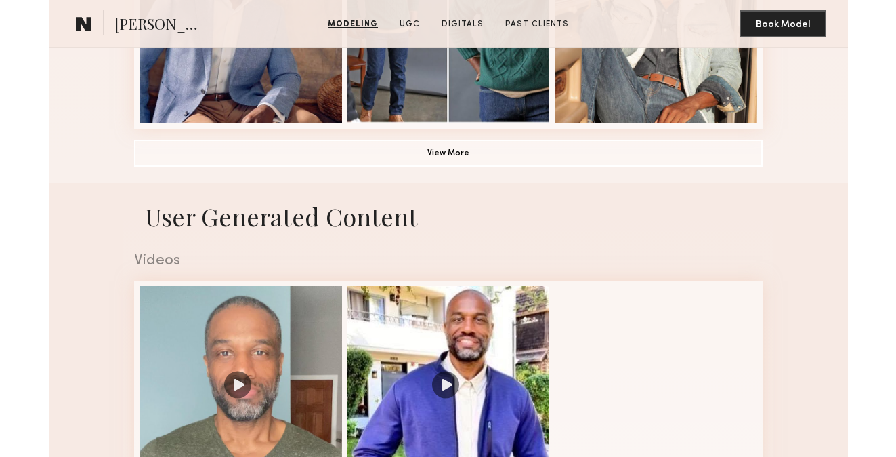
scroll to position [1081, 0]
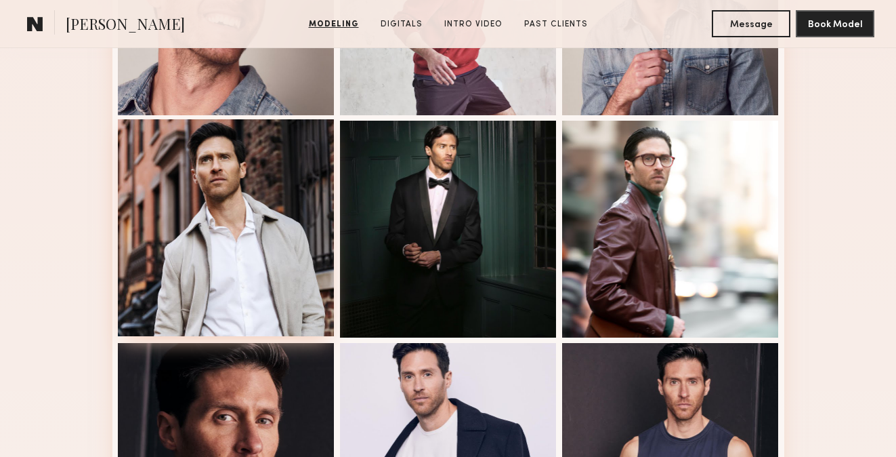
scroll to position [503, 0]
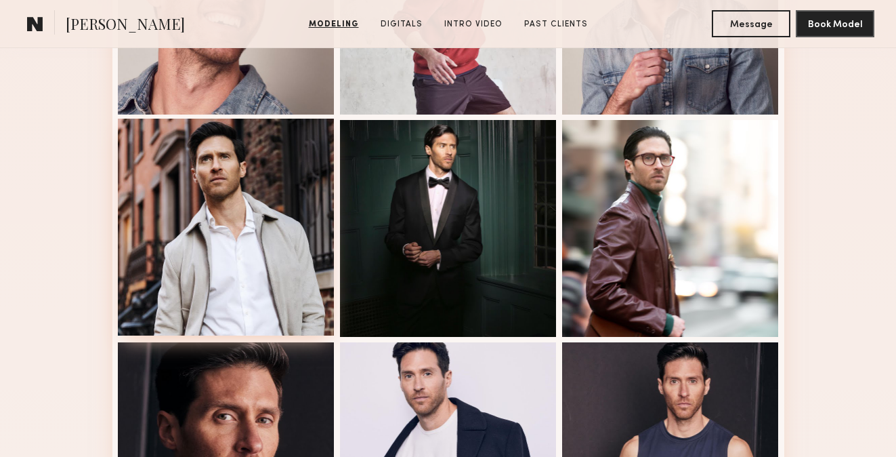
click at [211, 211] on div at bounding box center [226, 227] width 217 height 217
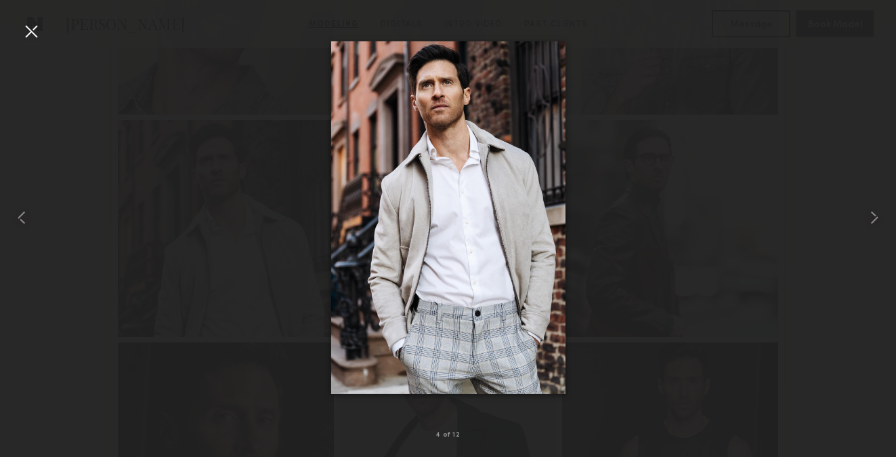
click at [33, 29] on div at bounding box center [31, 31] width 22 height 22
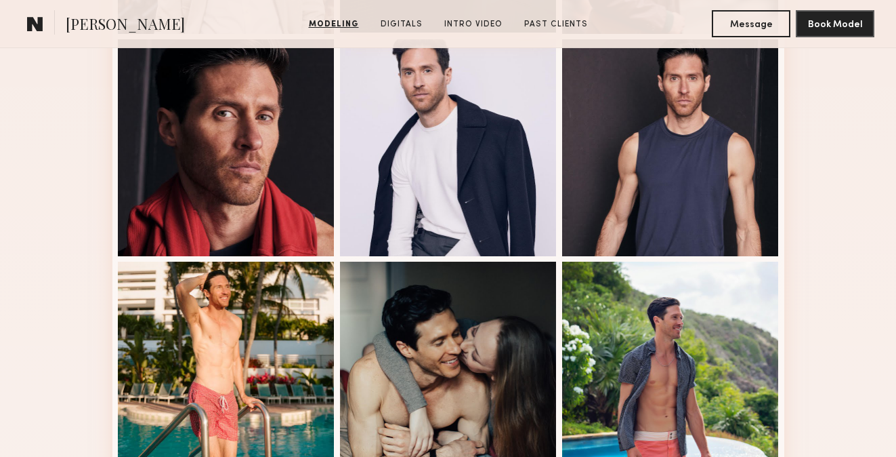
scroll to position [801, 0]
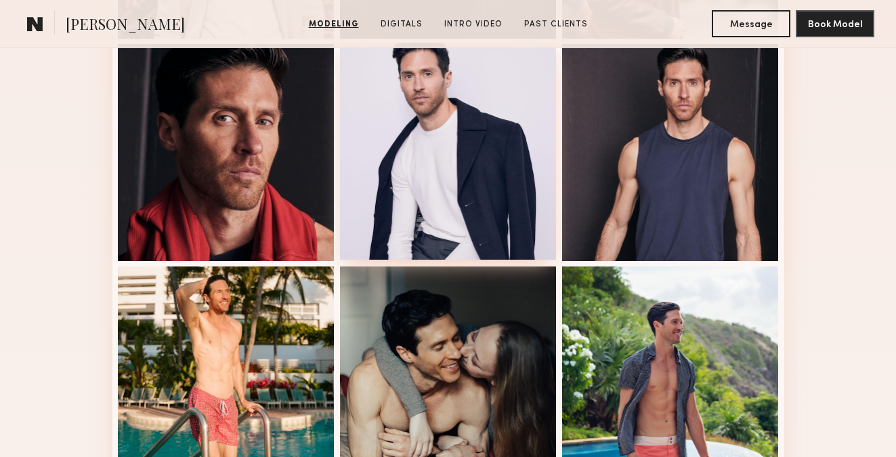
click at [410, 184] on div at bounding box center [448, 151] width 217 height 217
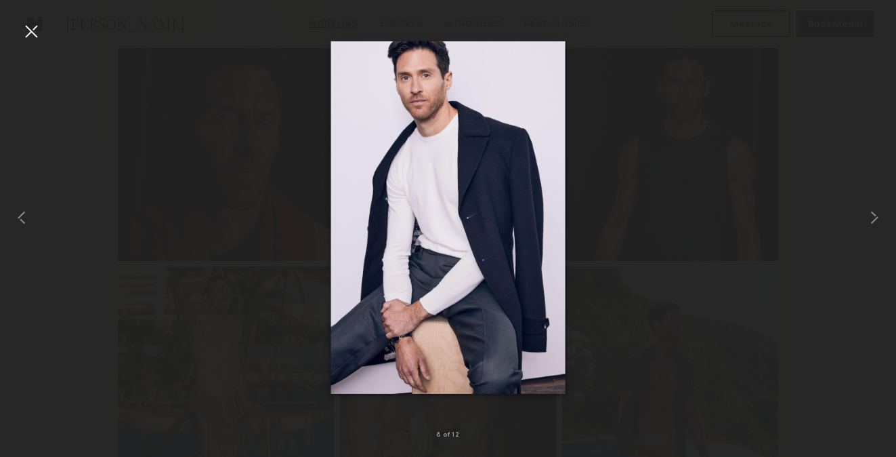
click at [33, 33] on div at bounding box center [31, 31] width 22 height 22
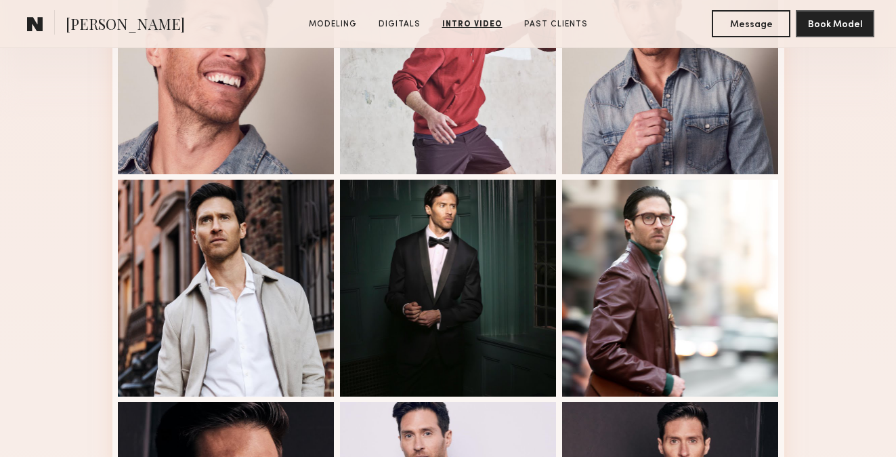
scroll to position [0, 0]
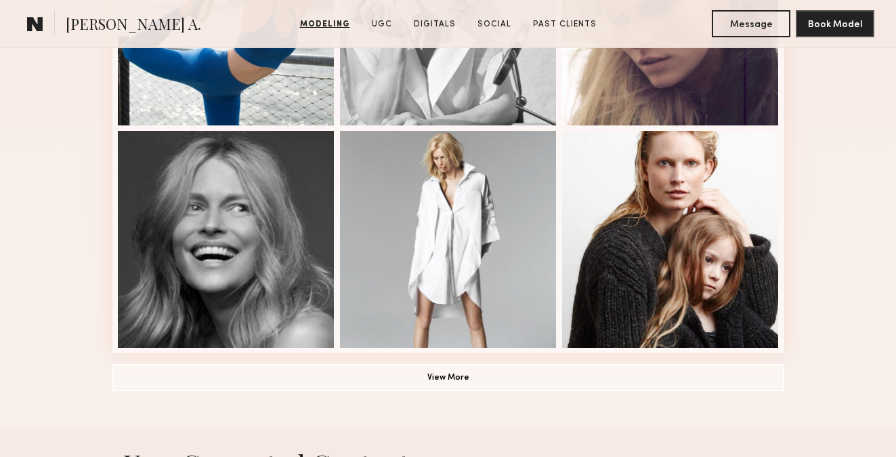
scroll to position [938, 0]
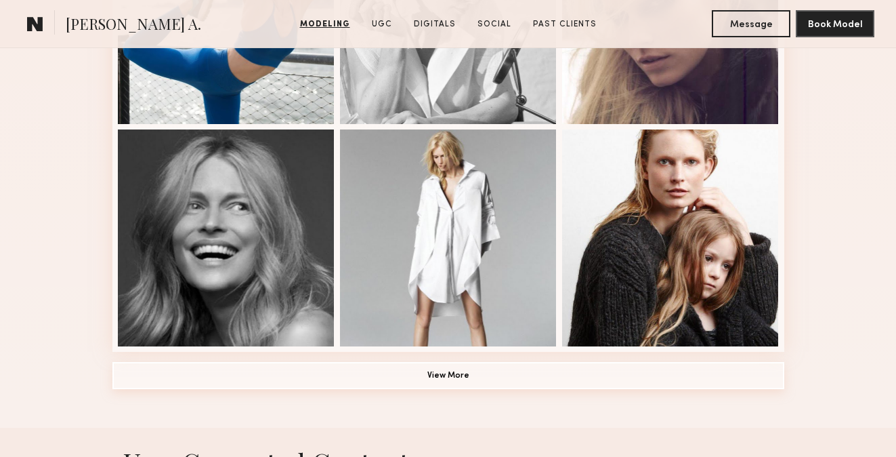
click at [450, 378] on button "View More" at bounding box center [448, 375] width 672 height 27
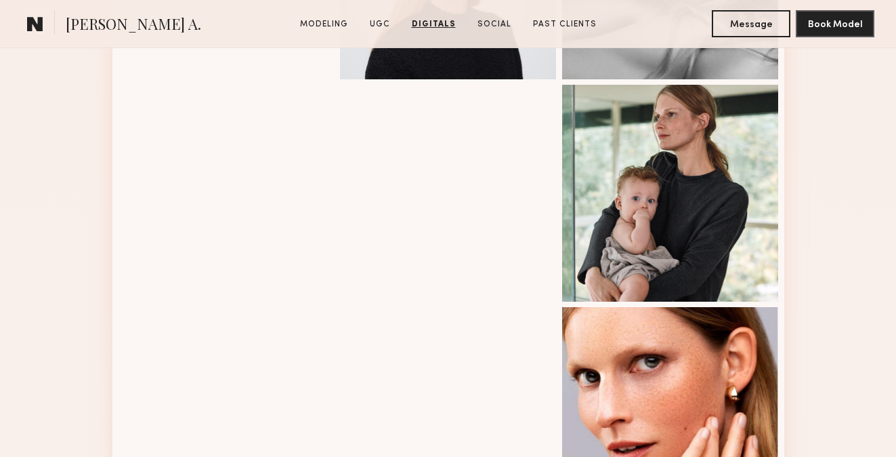
scroll to position [1468, 0]
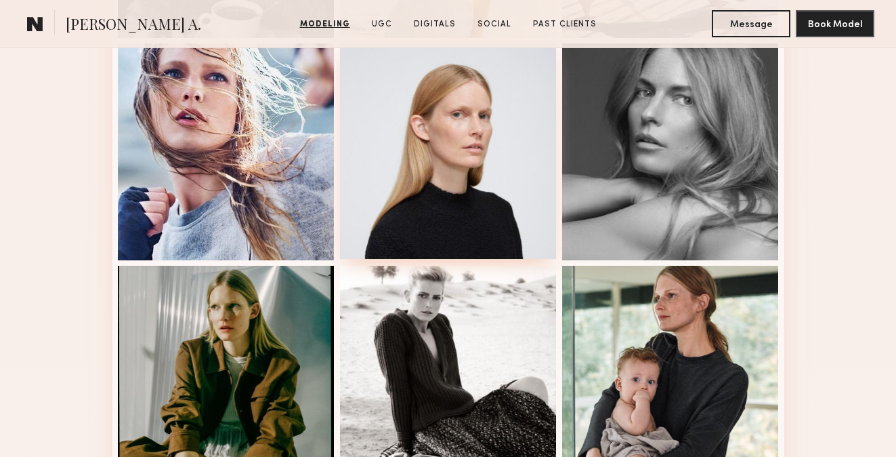
click at [417, 159] on div at bounding box center [448, 150] width 217 height 217
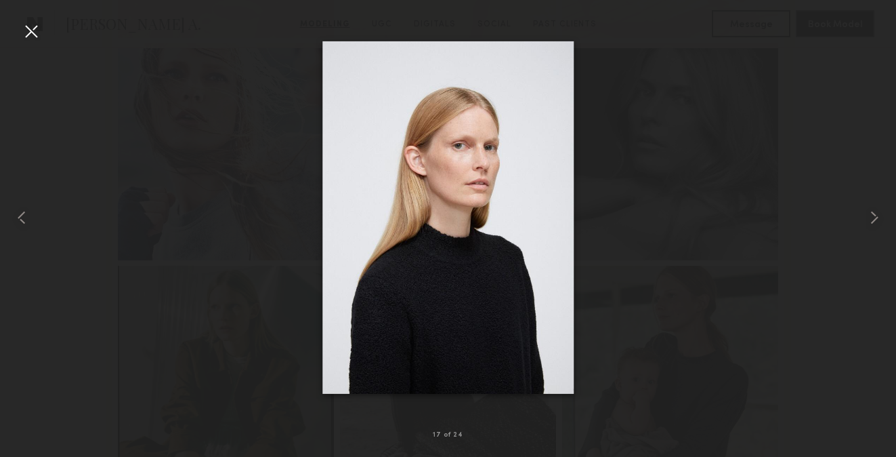
click at [33, 32] on div at bounding box center [31, 31] width 22 height 22
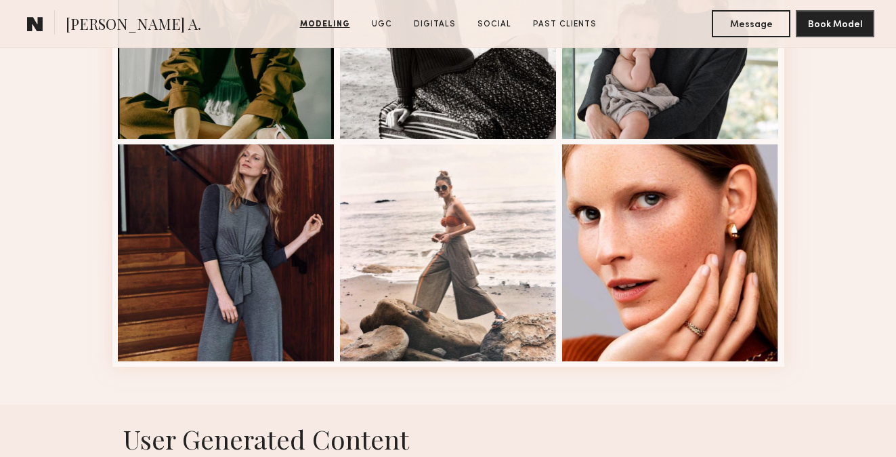
scroll to position [1811, 0]
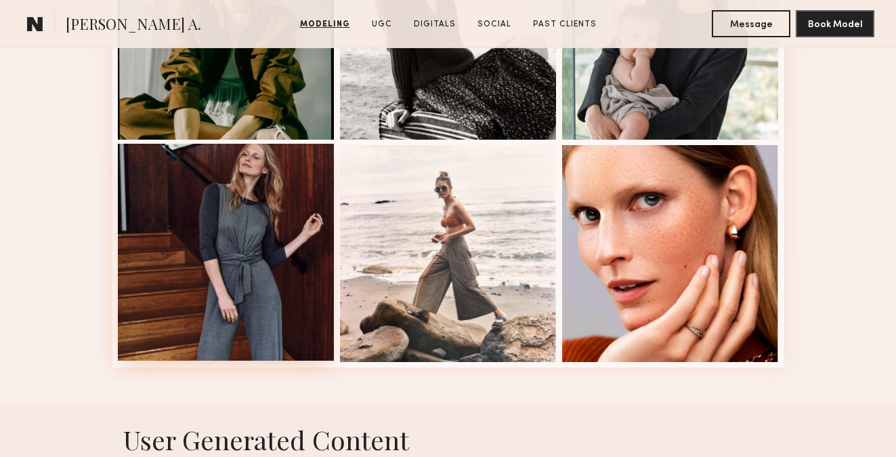
click at [251, 297] on div at bounding box center [226, 252] width 217 height 217
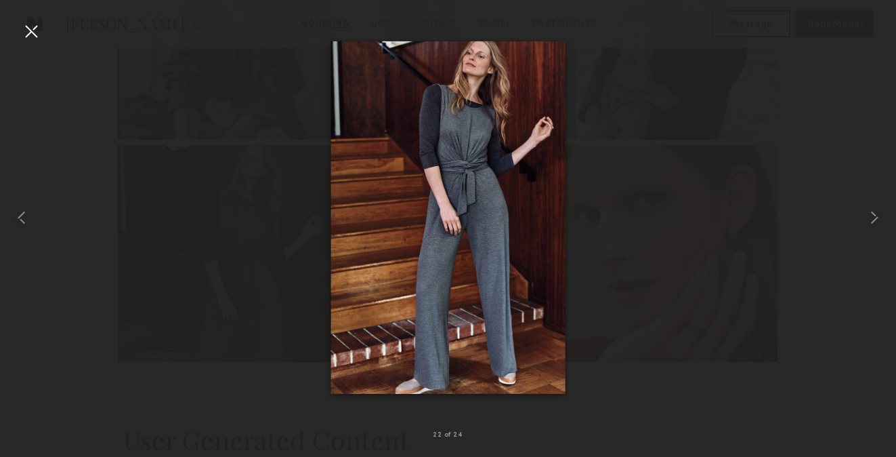
click at [33, 26] on div at bounding box center [31, 31] width 22 height 22
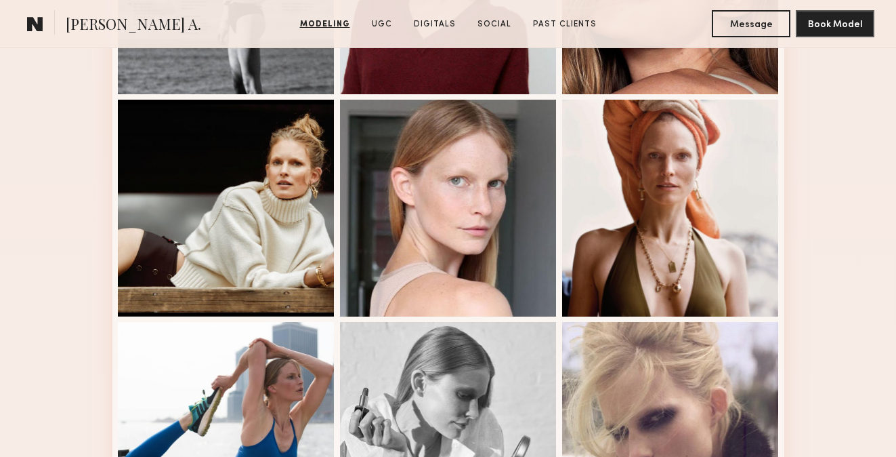
scroll to position [0, 0]
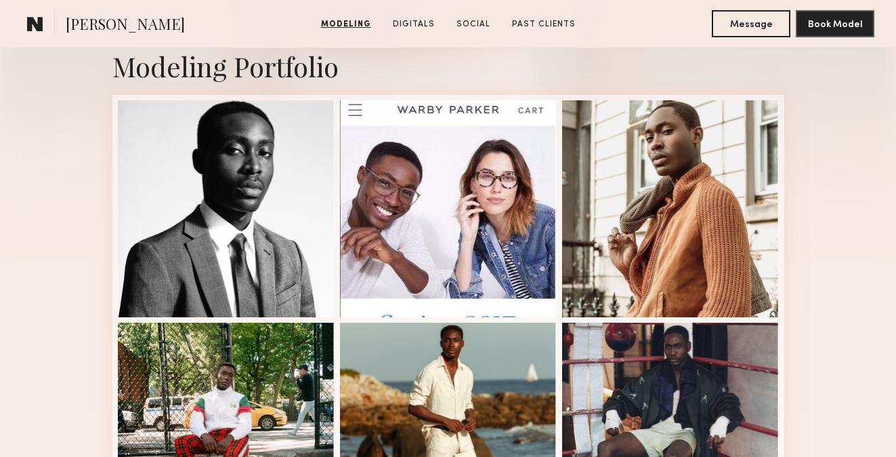
scroll to position [818, 0]
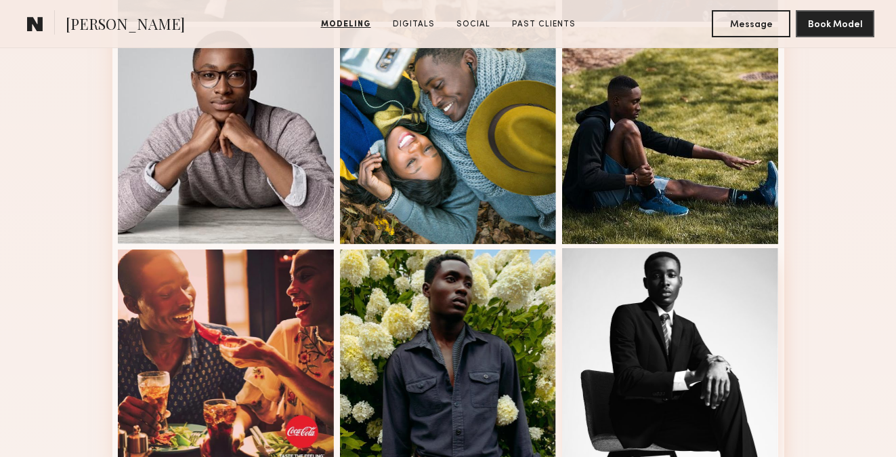
click at [693, 333] on div at bounding box center [670, 356] width 217 height 217
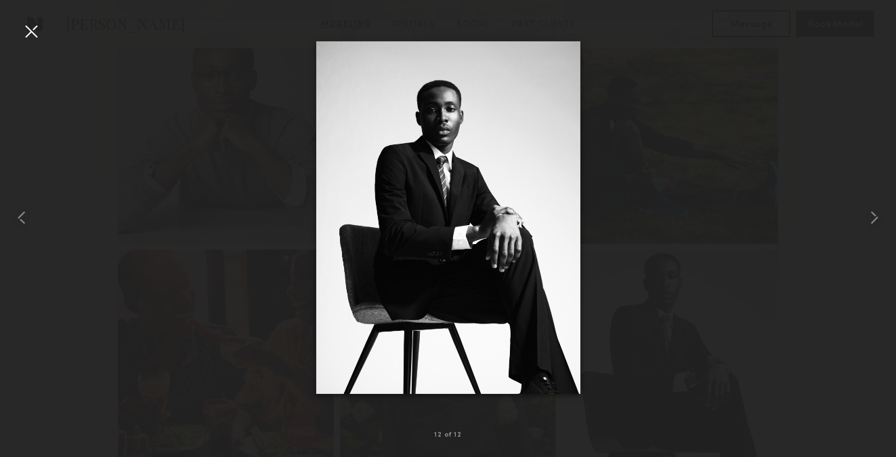
click at [29, 30] on div at bounding box center [31, 31] width 22 height 22
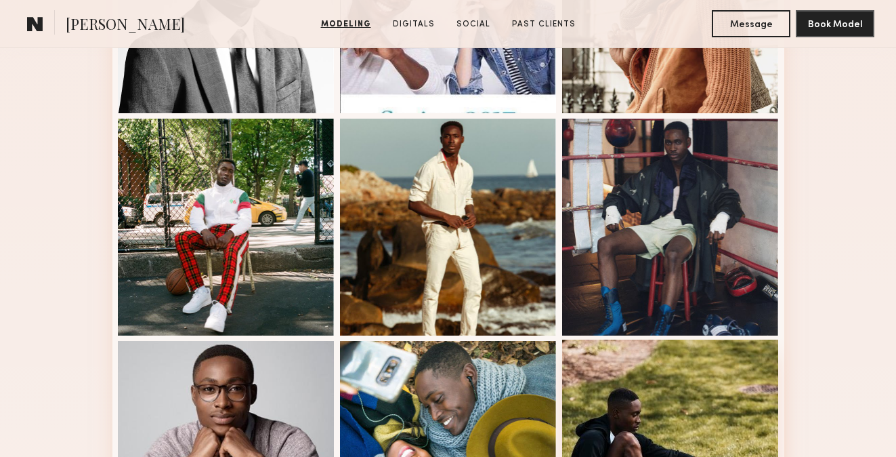
scroll to position [493, 0]
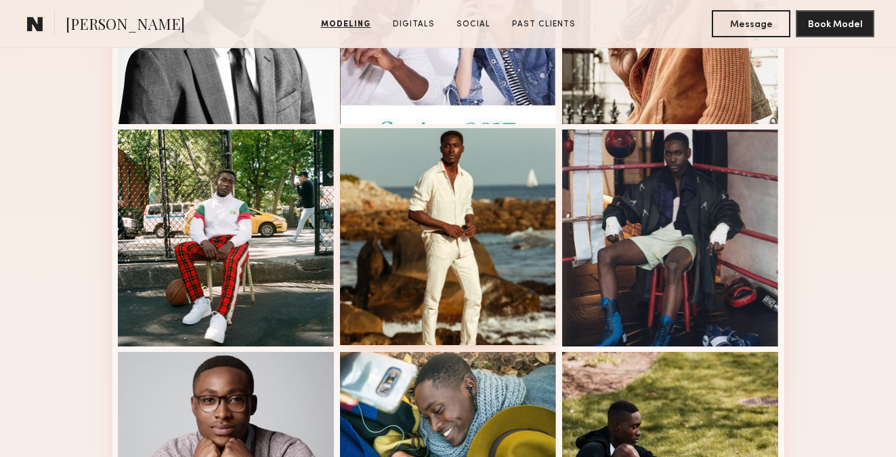
click at [459, 226] on div at bounding box center [448, 236] width 217 height 217
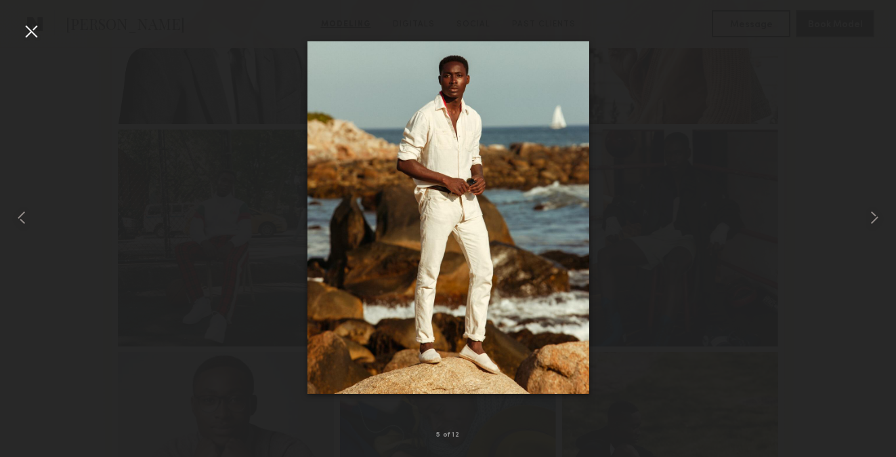
click at [24, 32] on div at bounding box center [31, 31] width 22 height 22
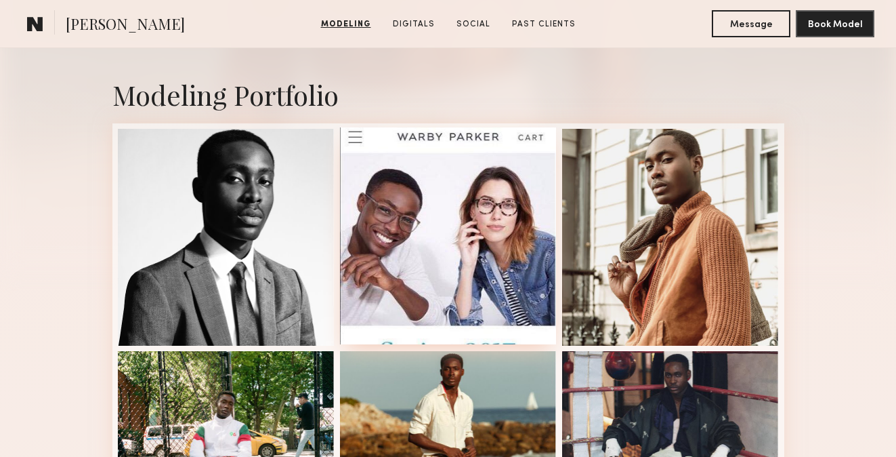
scroll to position [271, 0]
click at [413, 236] on div at bounding box center [448, 236] width 217 height 217
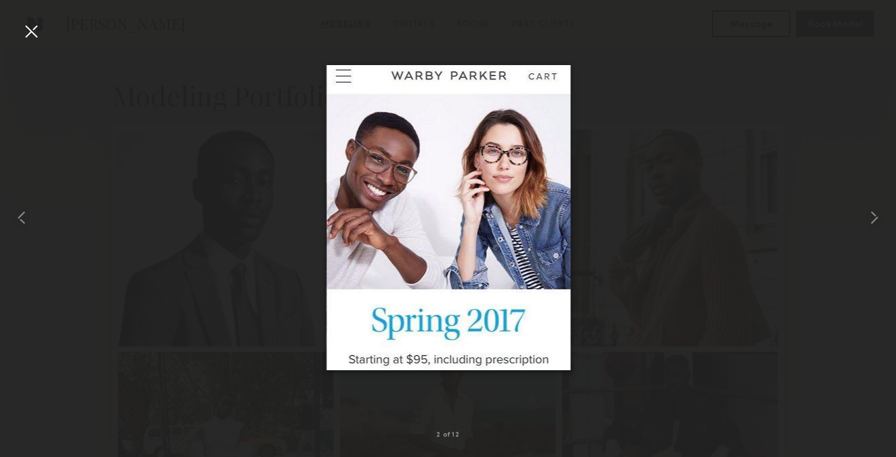
click at [27, 36] on div at bounding box center [31, 31] width 22 height 22
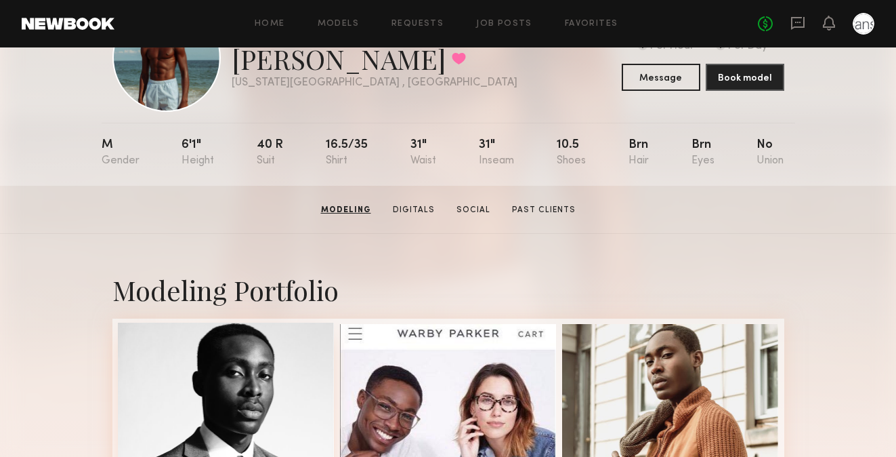
scroll to position [0, 0]
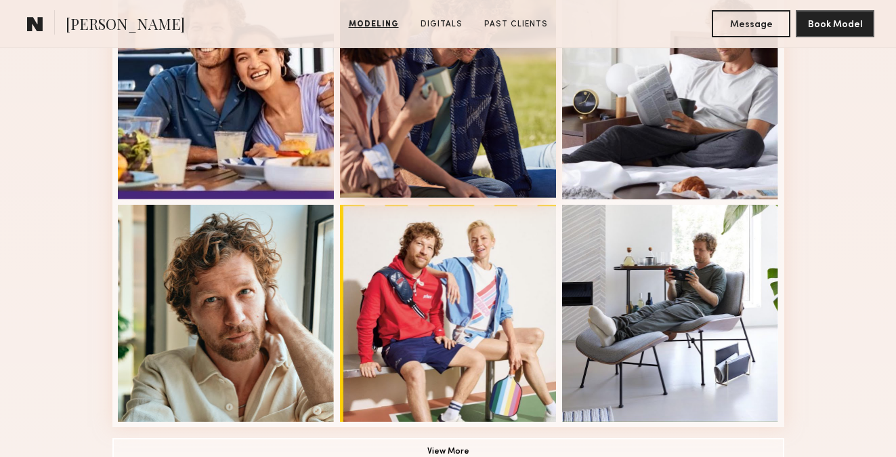
scroll to position [872, 0]
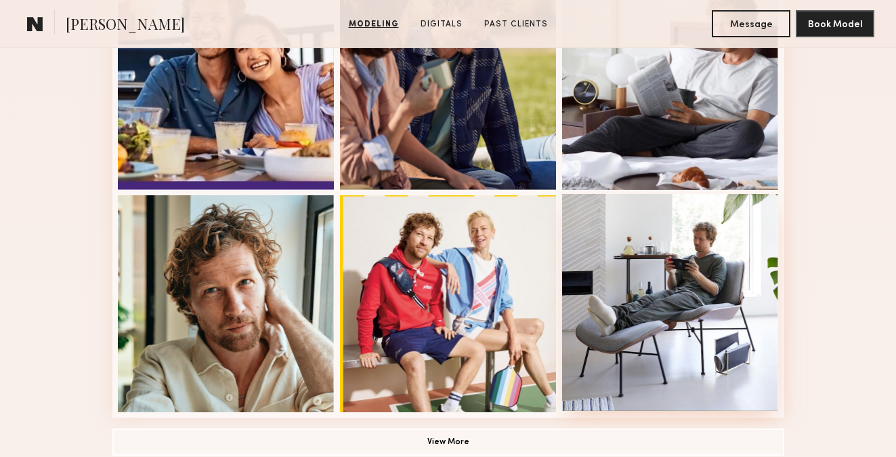
click at [666, 283] on div at bounding box center [670, 302] width 217 height 217
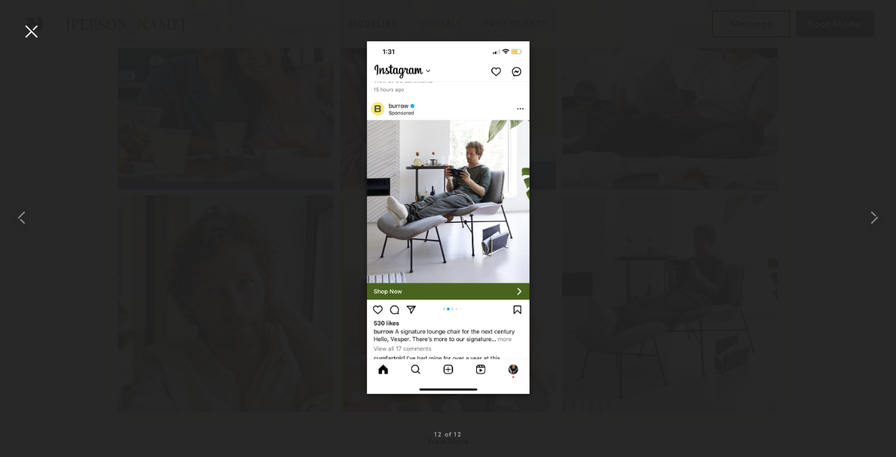
click at [35, 28] on div at bounding box center [31, 31] width 22 height 22
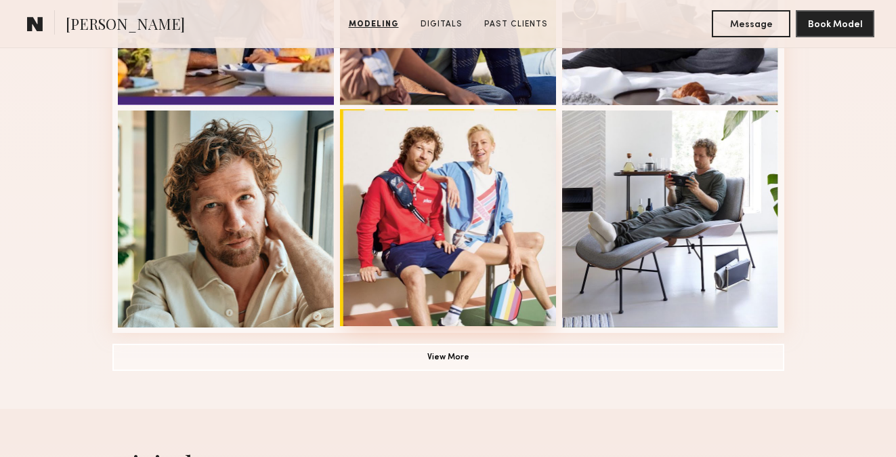
scroll to position [971, 0]
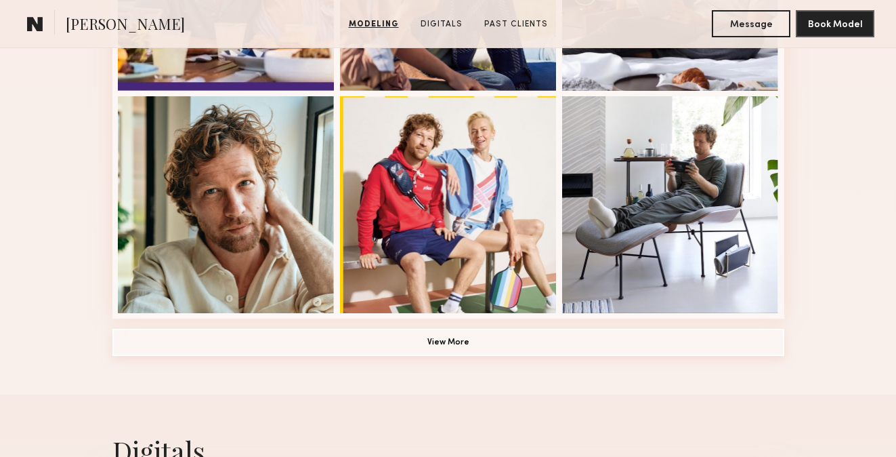
click at [440, 341] on button "View More" at bounding box center [448, 342] width 672 height 27
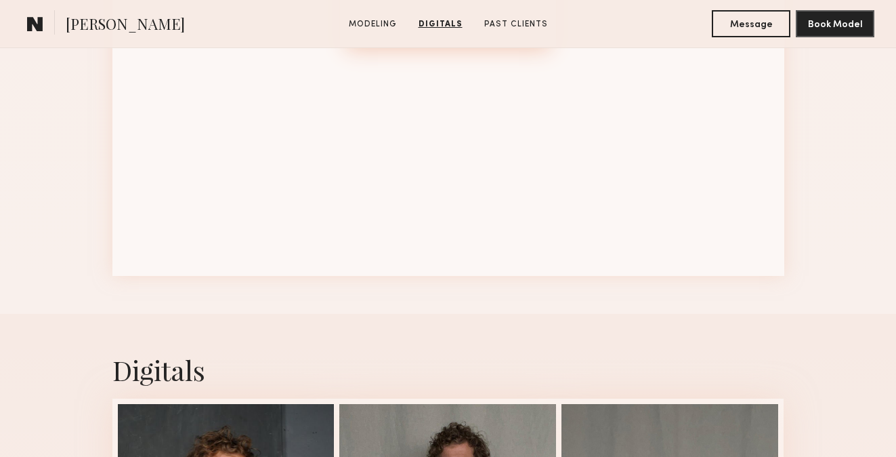
scroll to position [1639, 0]
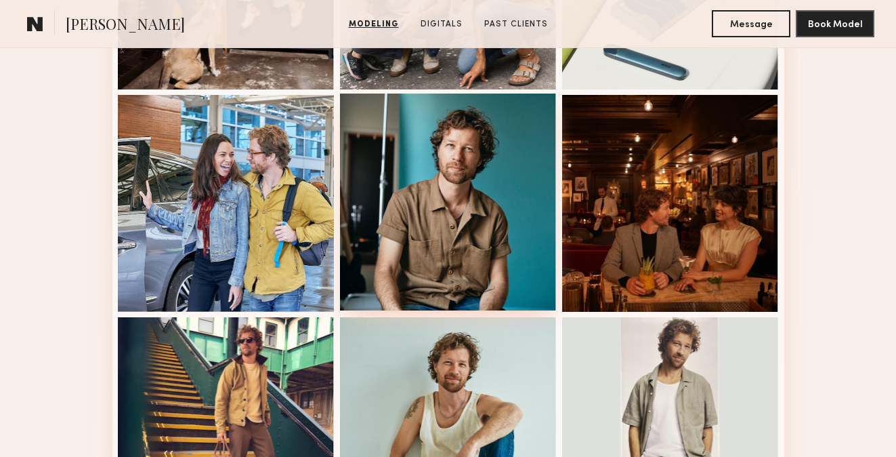
click at [432, 279] on div at bounding box center [448, 202] width 217 height 217
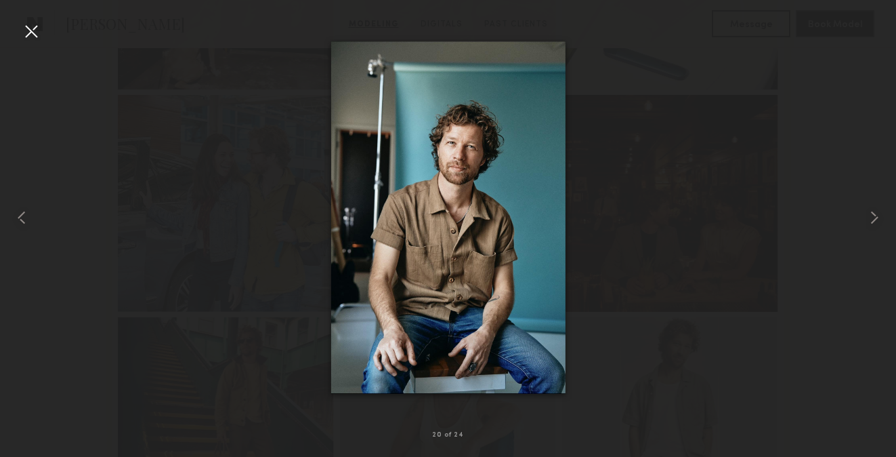
click at [28, 37] on div at bounding box center [31, 31] width 22 height 22
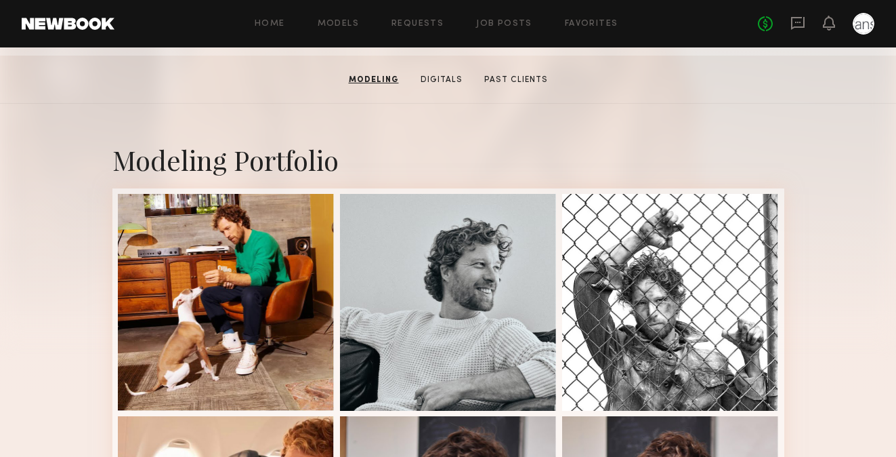
scroll to position [206, 0]
click at [390, 299] on div at bounding box center [448, 301] width 217 height 217
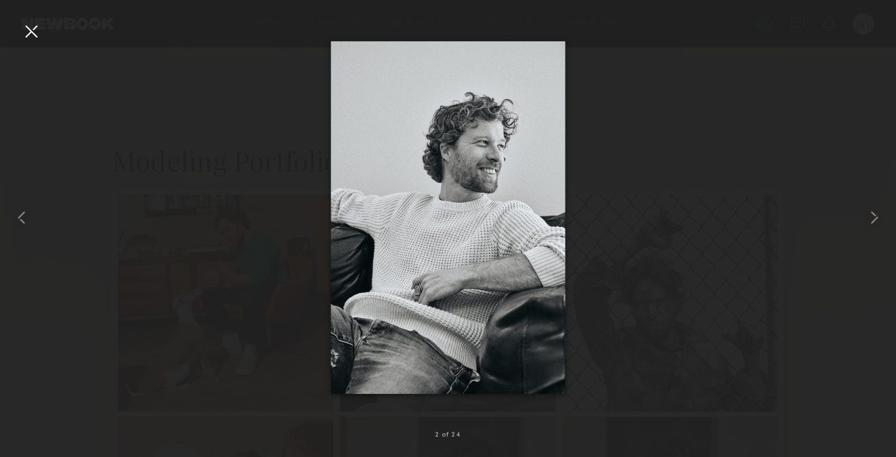
scroll to position [205, 0]
click at [32, 37] on div at bounding box center [31, 31] width 22 height 22
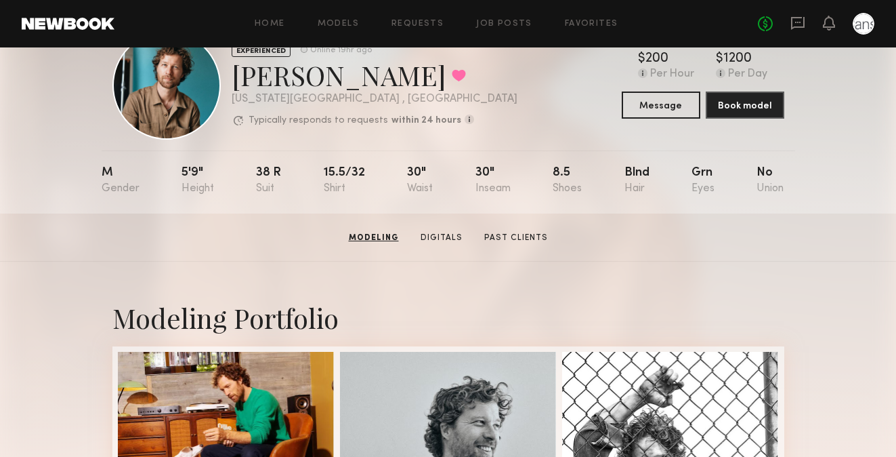
scroll to position [0, 0]
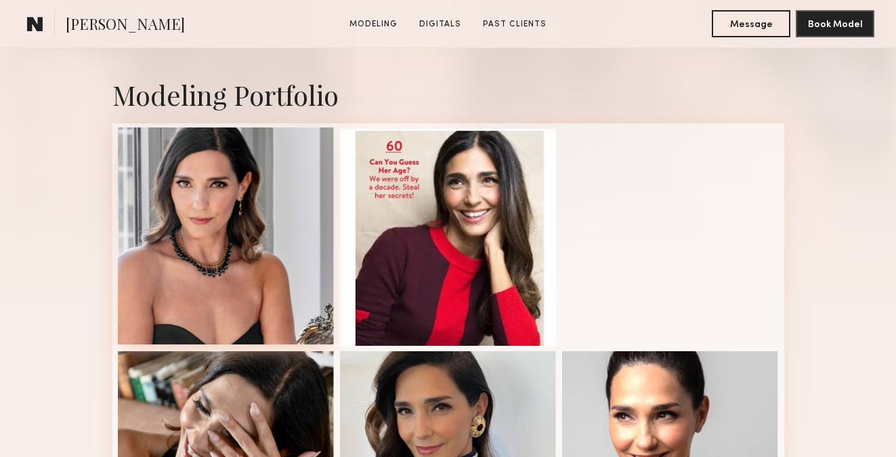
scroll to position [272, 0]
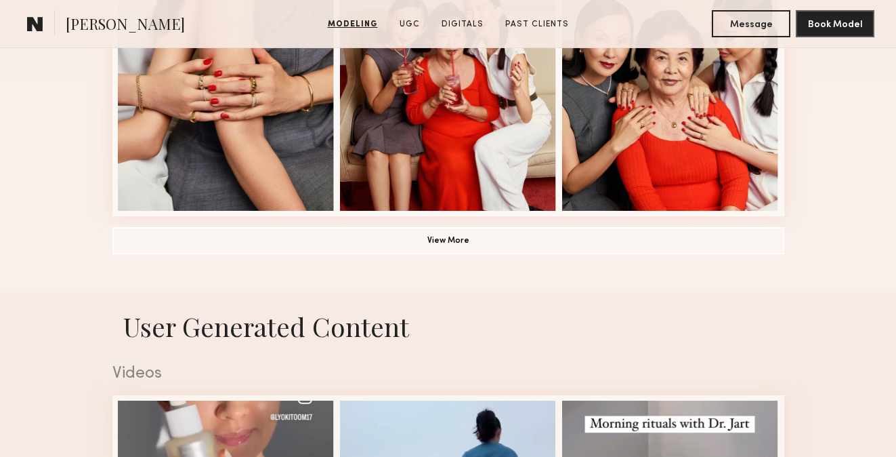
scroll to position [1079, 0]
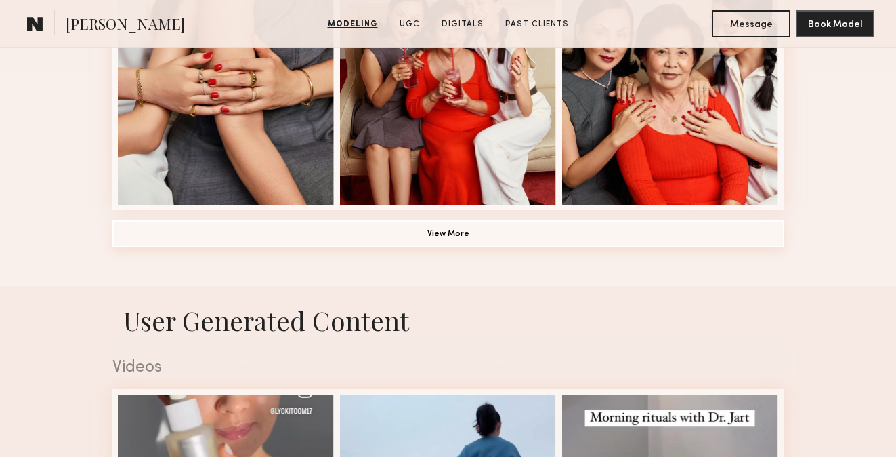
click at [423, 228] on button "View More" at bounding box center [448, 233] width 672 height 27
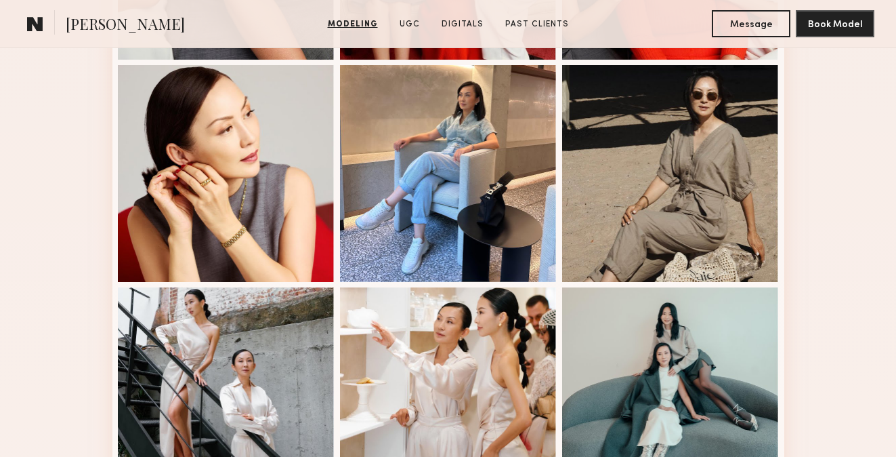
scroll to position [1223, 0]
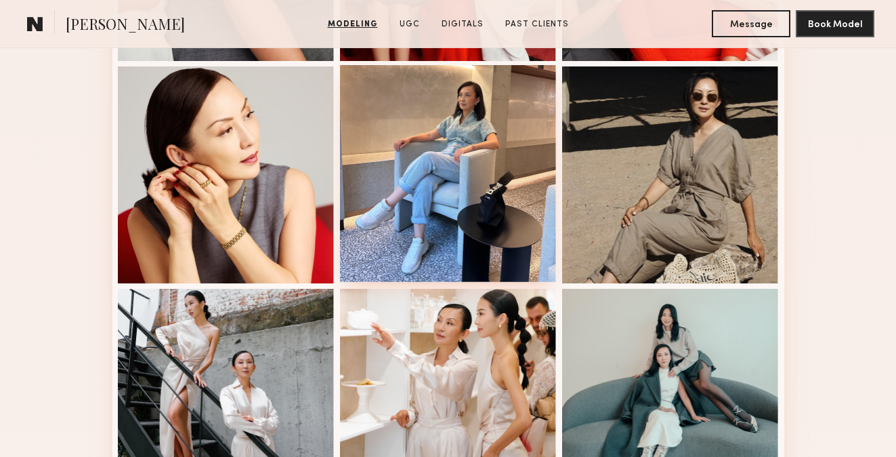
click at [457, 228] on div at bounding box center [448, 173] width 217 height 217
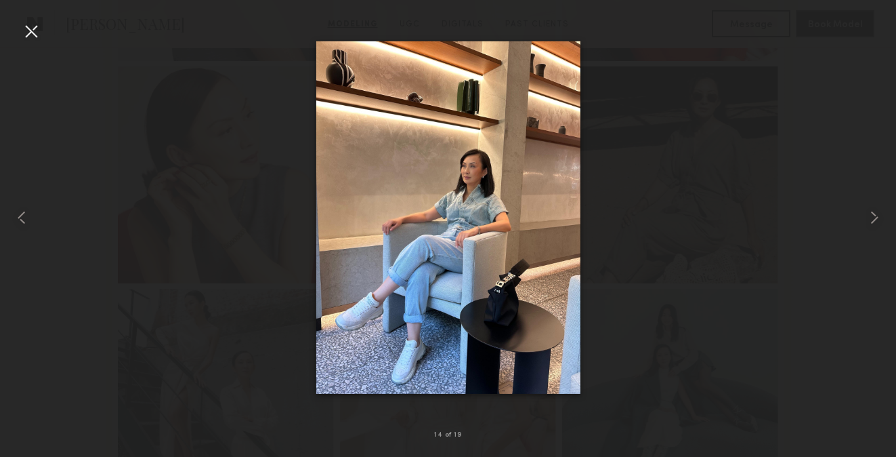
click at [28, 32] on div at bounding box center [31, 31] width 22 height 22
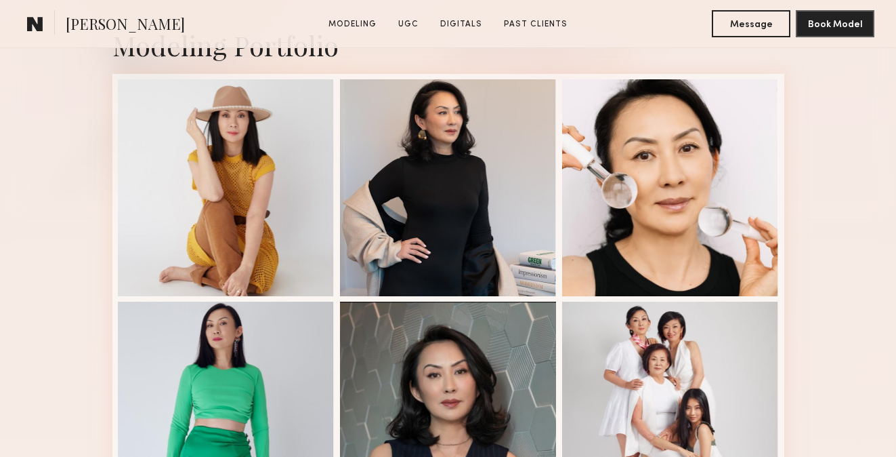
scroll to position [323, 0]
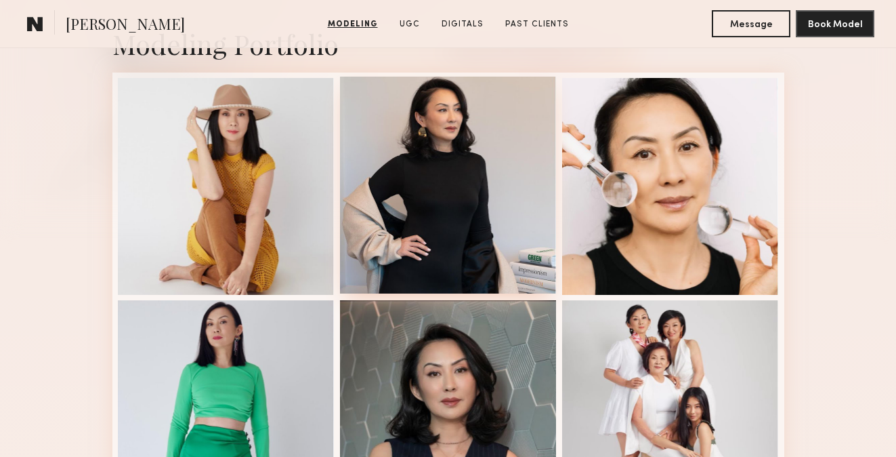
click at [407, 234] on div at bounding box center [448, 185] width 217 height 217
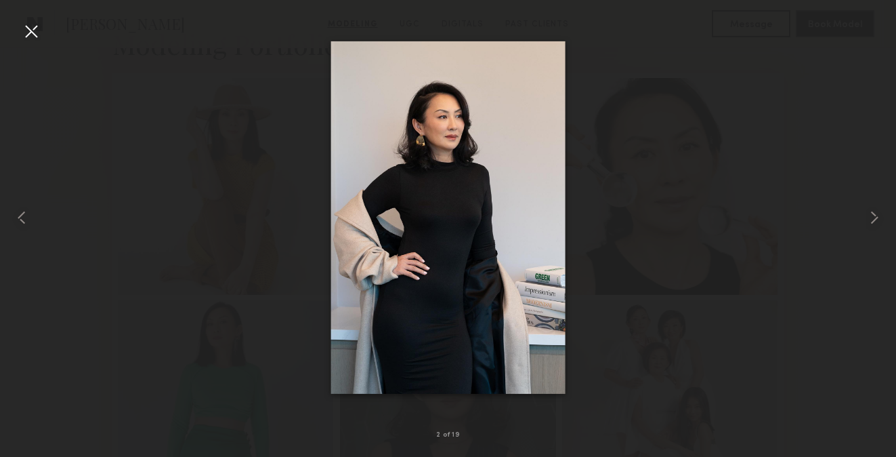
click at [34, 25] on div at bounding box center [31, 31] width 22 height 22
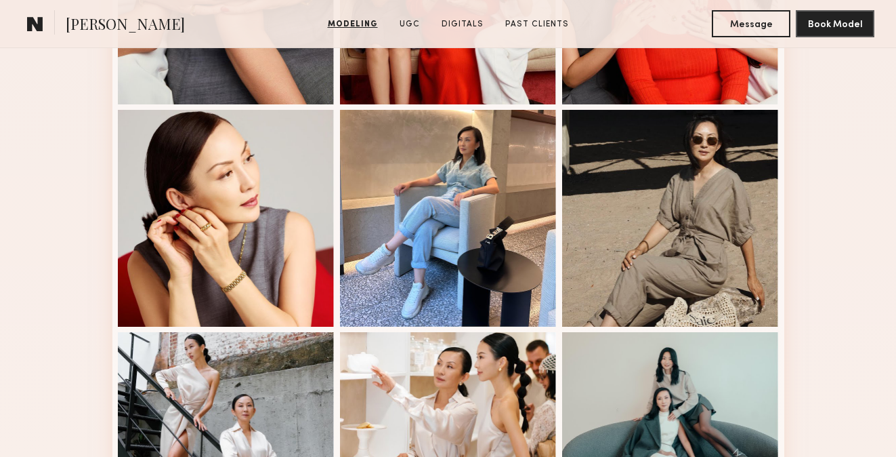
scroll to position [1179, 0]
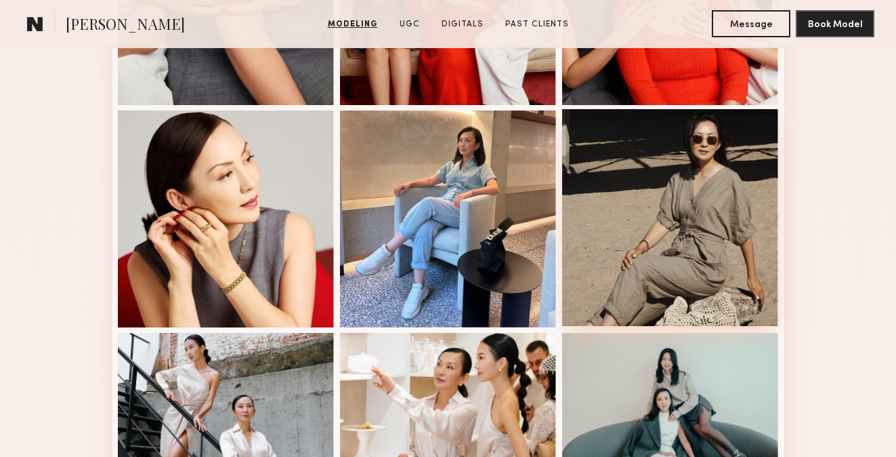
click at [677, 178] on div at bounding box center [670, 217] width 217 height 217
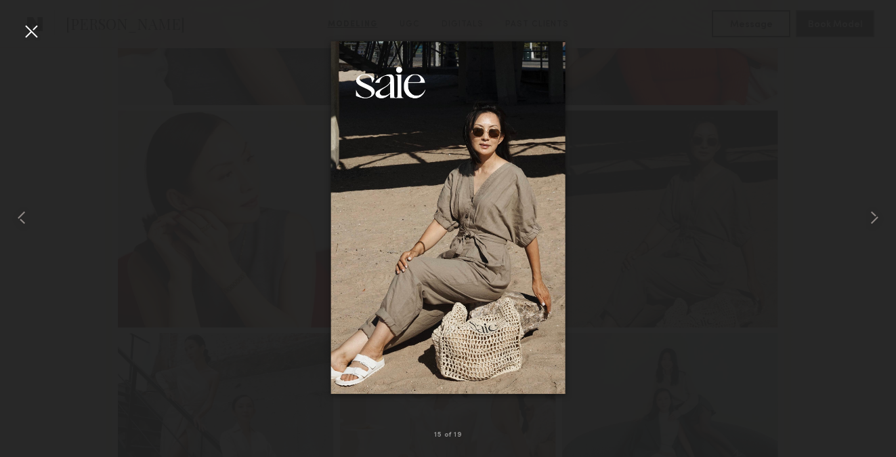
click at [26, 35] on div at bounding box center [31, 31] width 22 height 22
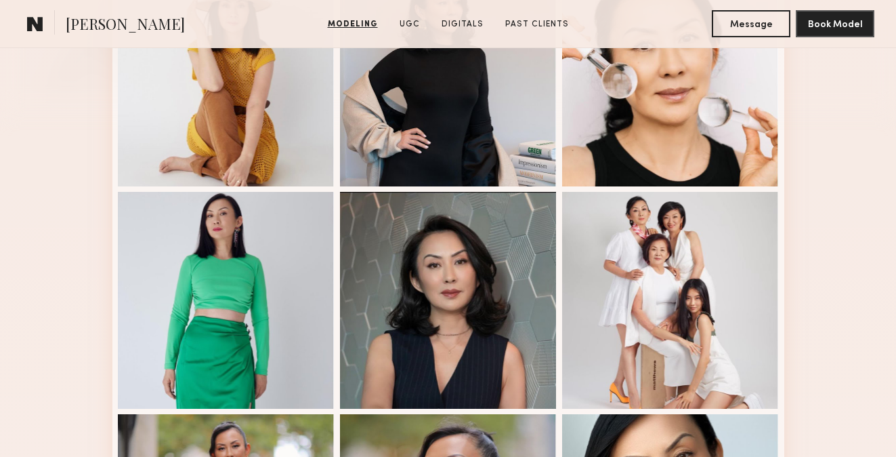
scroll to position [0, 0]
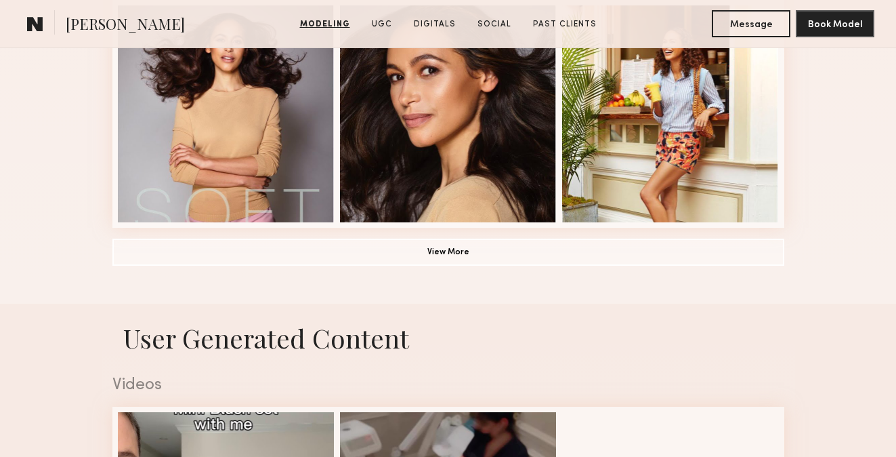
scroll to position [1107, 0]
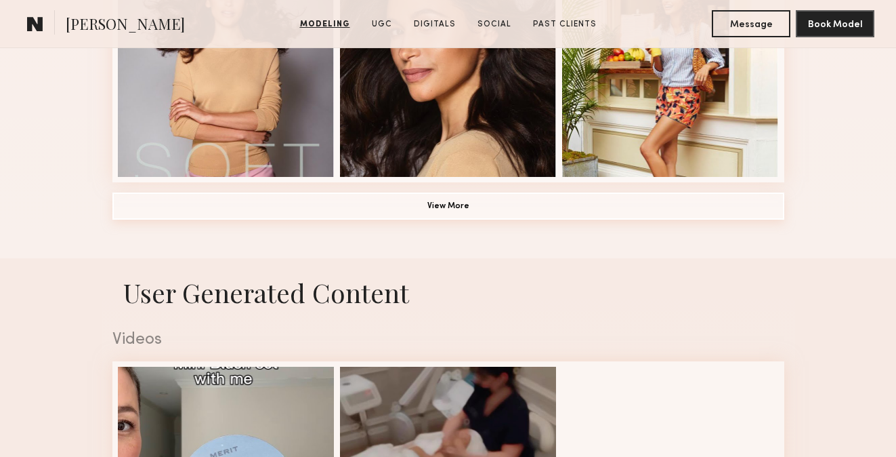
click at [433, 207] on button "View More" at bounding box center [448, 205] width 672 height 27
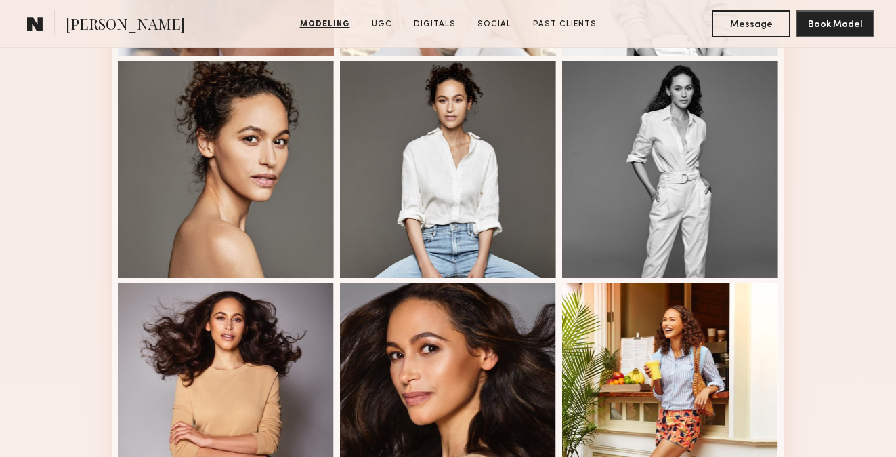
scroll to position [781, 0]
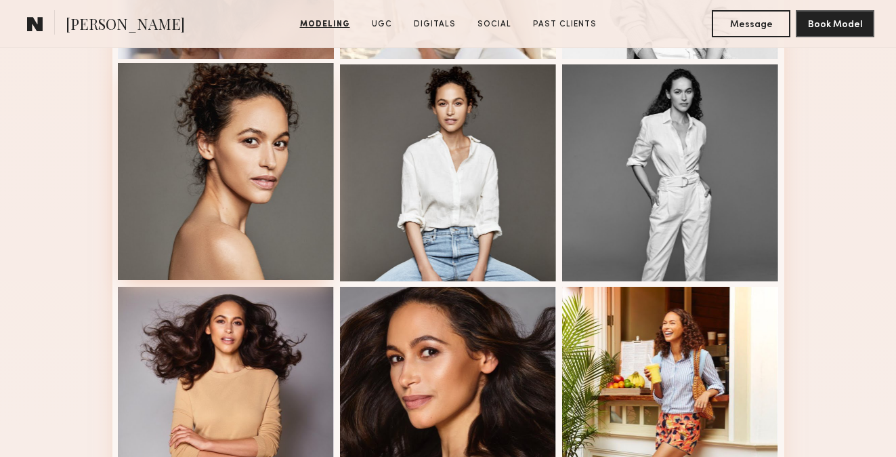
click at [233, 224] on div at bounding box center [226, 171] width 217 height 217
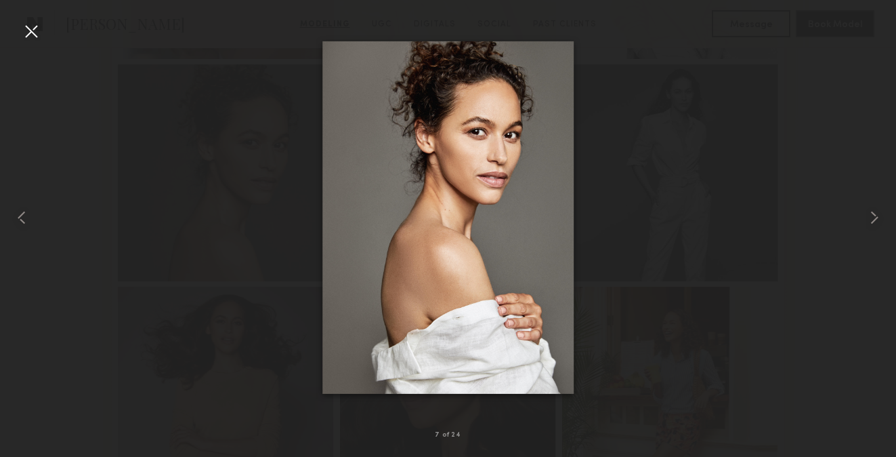
click at [29, 26] on div at bounding box center [31, 31] width 22 height 22
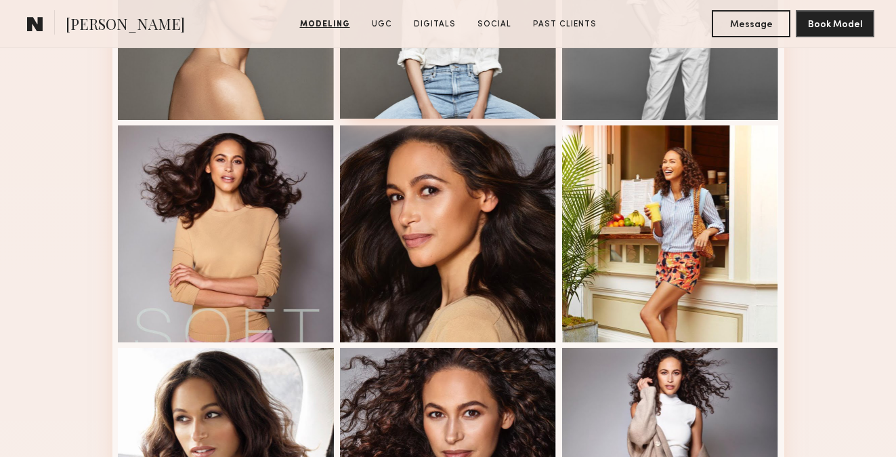
scroll to position [944, 0]
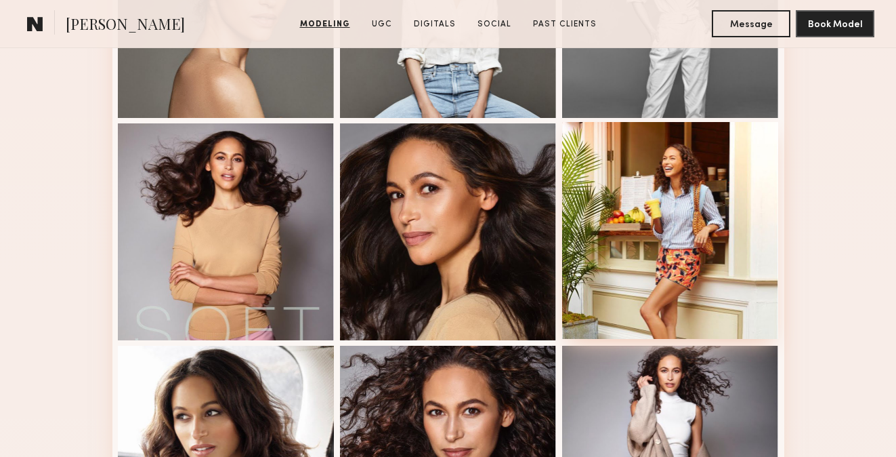
click at [657, 263] on div at bounding box center [670, 230] width 217 height 217
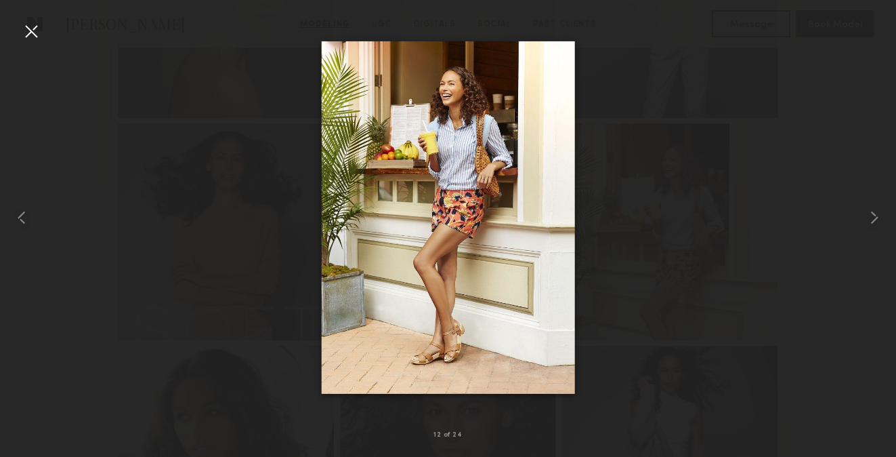
click at [28, 34] on div at bounding box center [31, 31] width 22 height 22
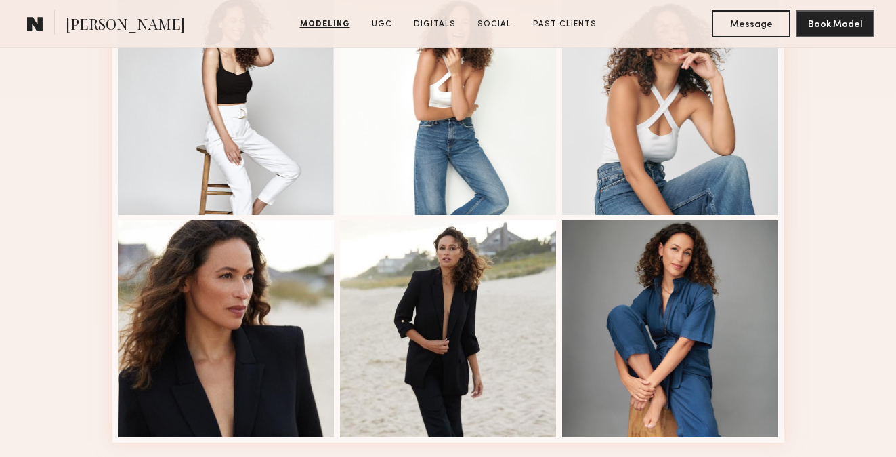
scroll to position [1743, 0]
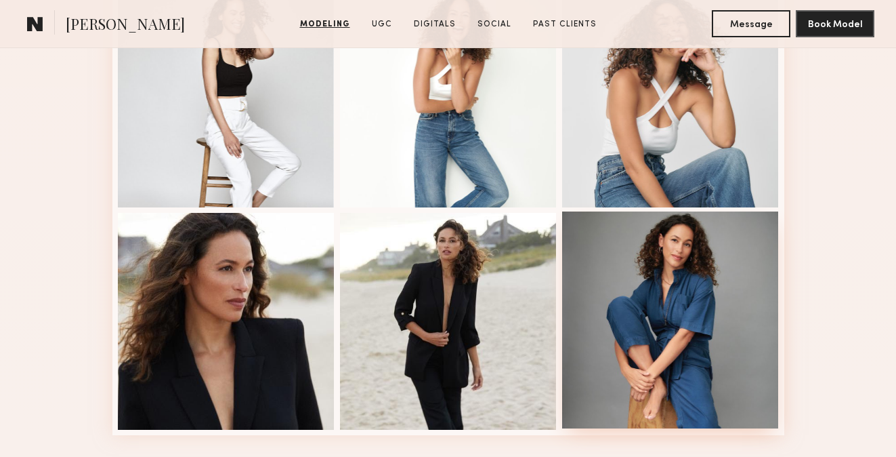
click at [611, 270] on div at bounding box center [670, 319] width 217 height 217
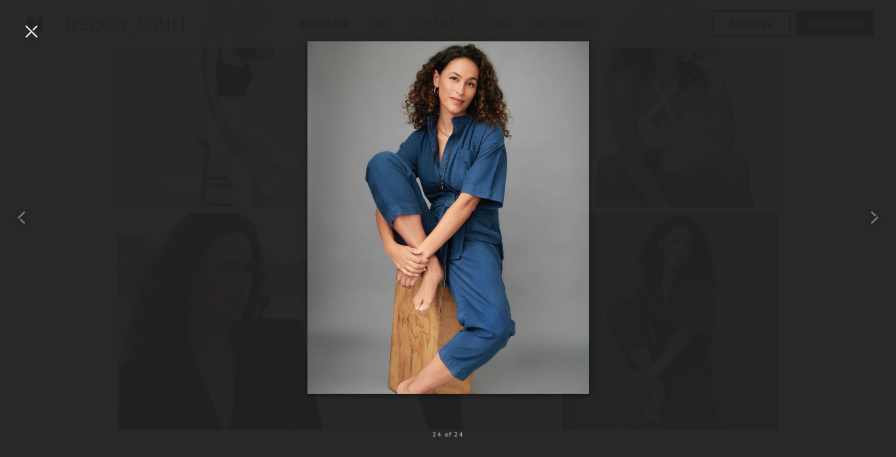
click at [31, 24] on div at bounding box center [31, 31] width 22 height 22
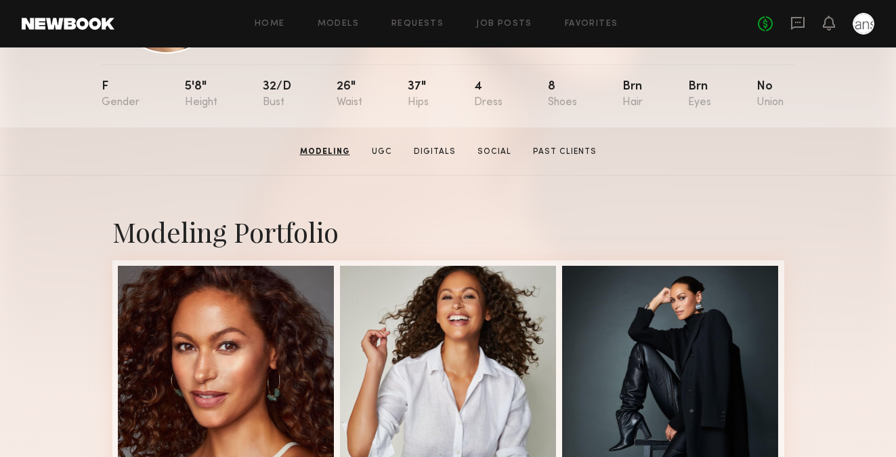
scroll to position [0, 0]
